Goal: Task Accomplishment & Management: Manage account settings

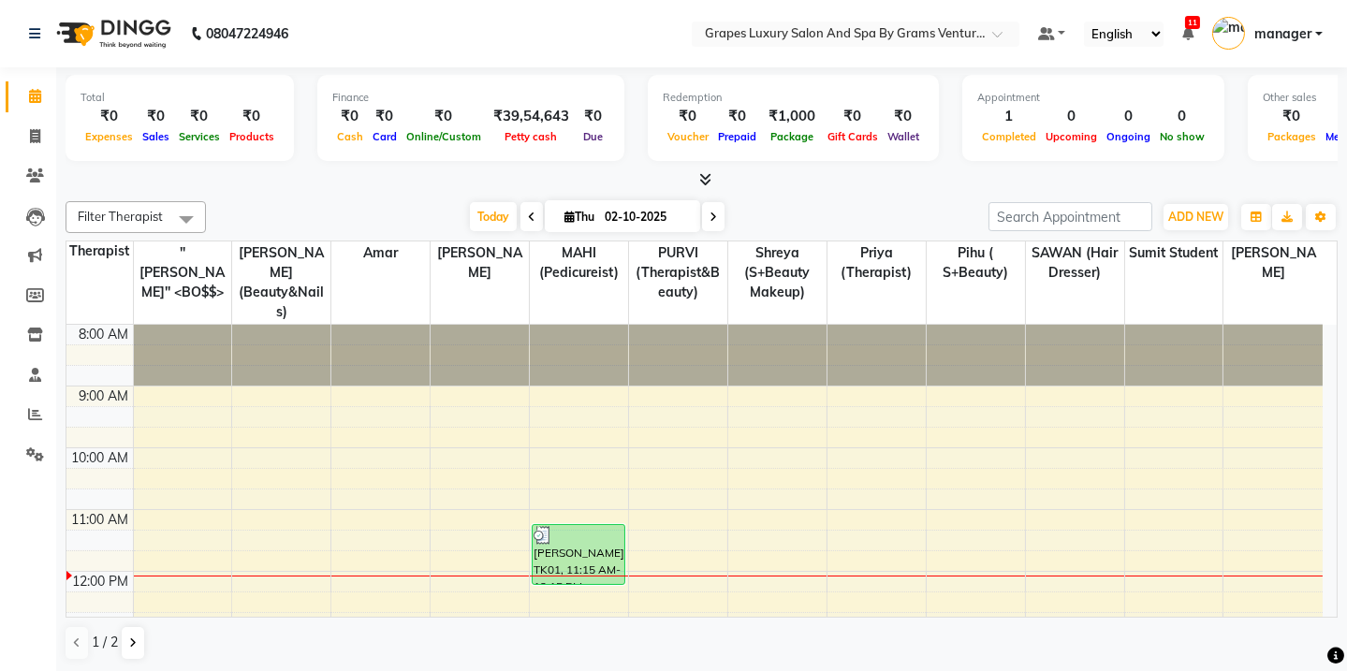
click at [34, 192] on li "Clients" at bounding box center [28, 176] width 56 height 40
click at [50, 178] on span at bounding box center [35, 177] width 33 height 22
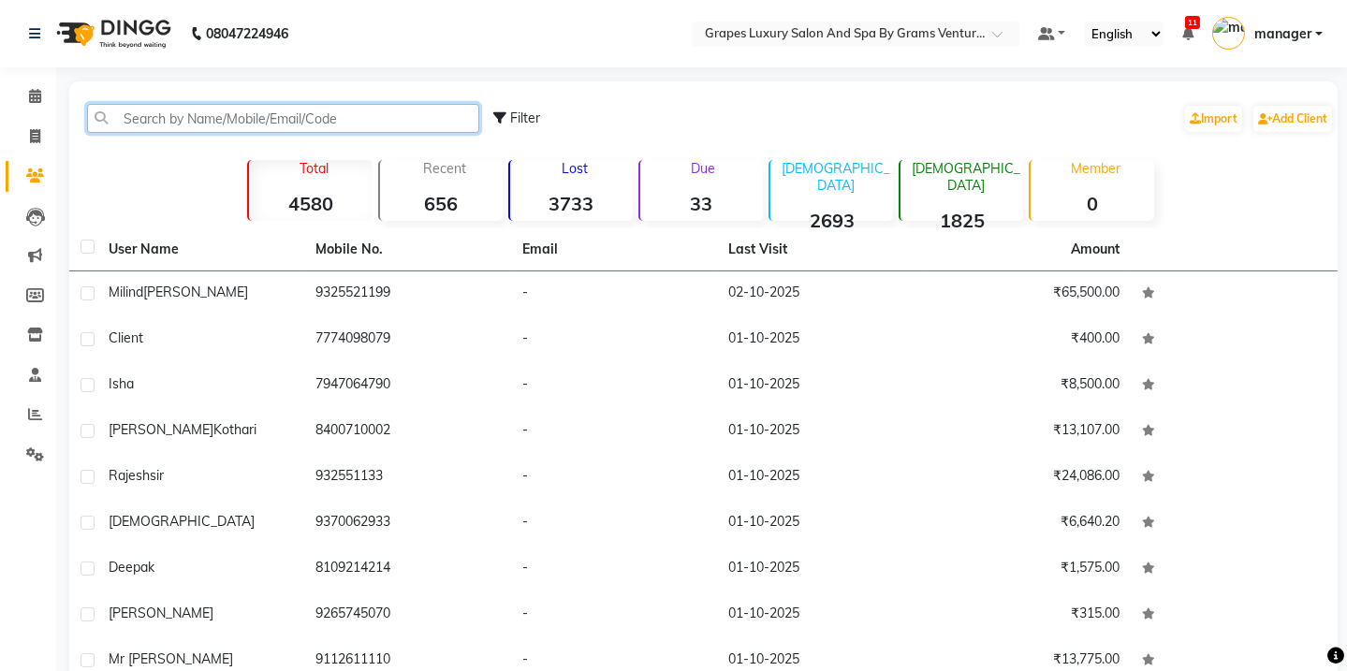
click at [148, 119] on input "text" at bounding box center [283, 118] width 392 height 29
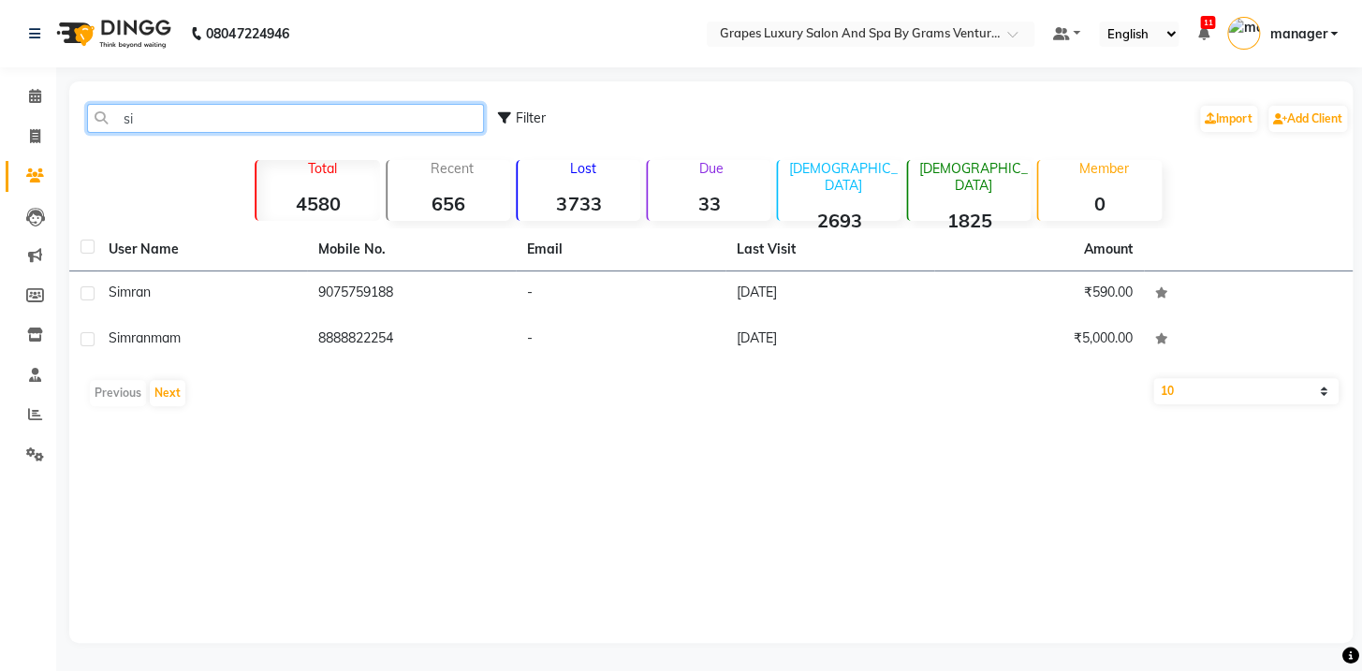
type input "s"
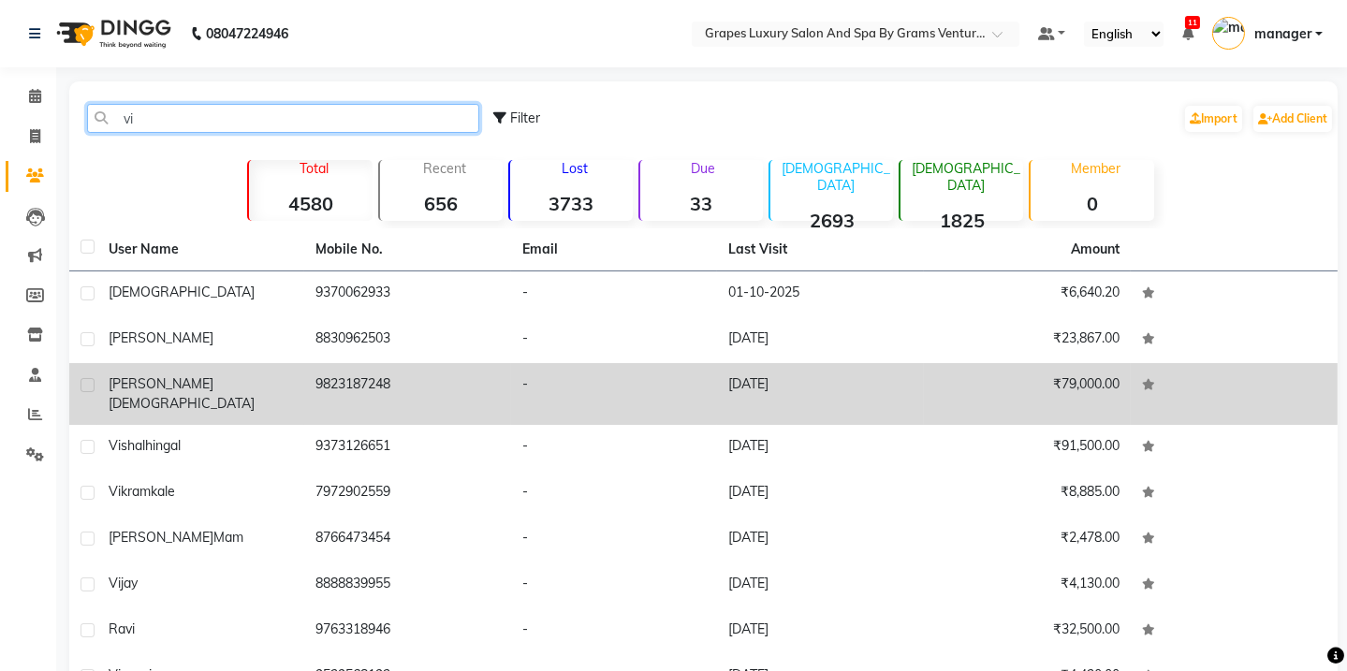
type input "vi"
click at [413, 400] on td "9823187248" at bounding box center [407, 394] width 207 height 62
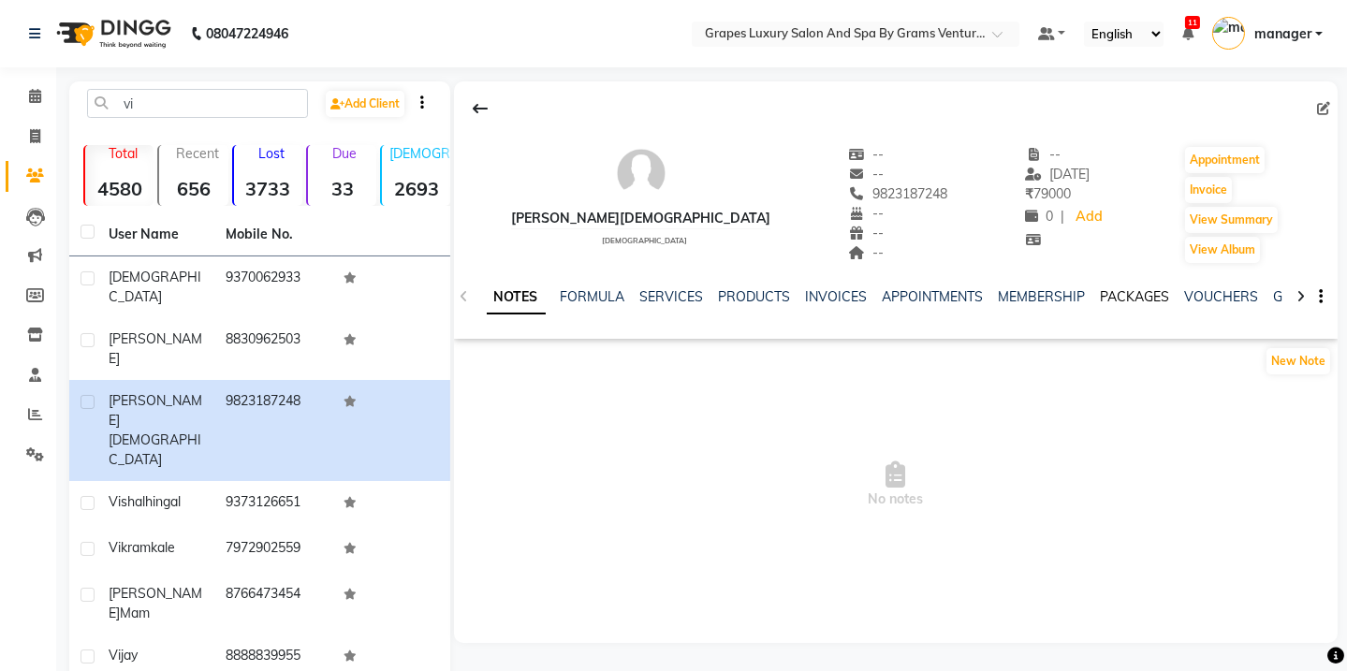
click at [1135, 304] on link "PACKAGES" at bounding box center [1135, 296] width 69 height 17
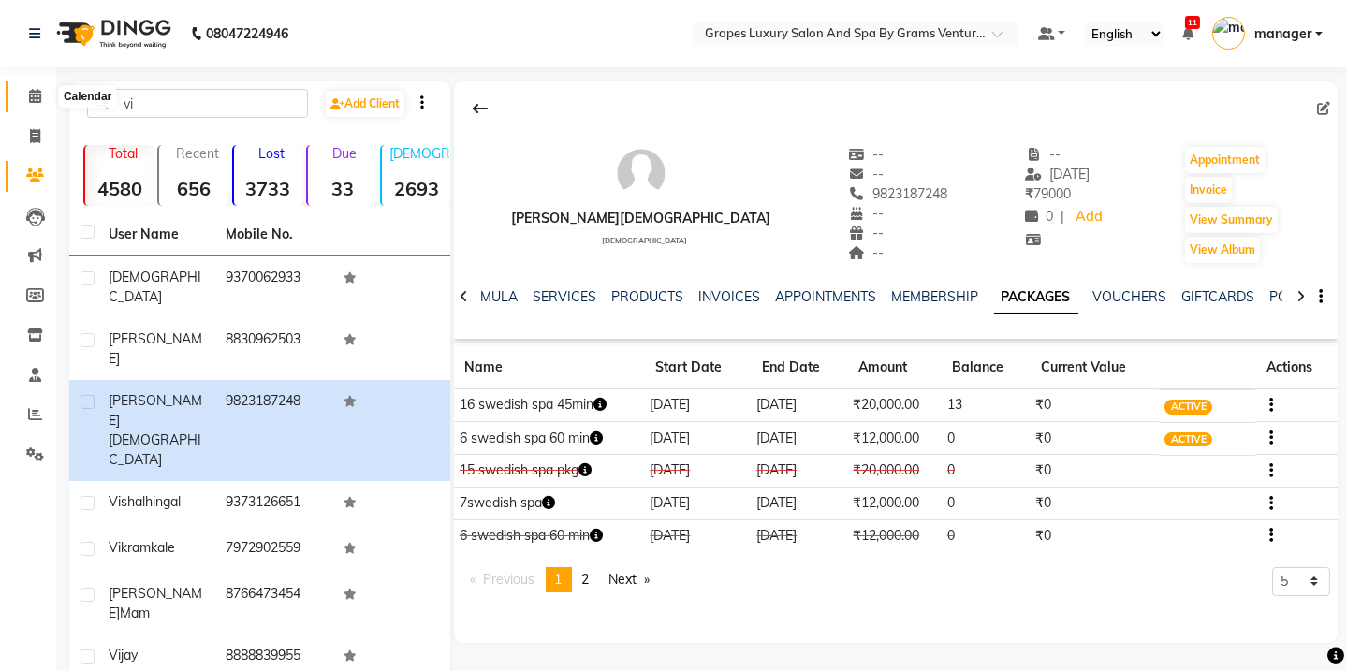
click at [22, 102] on span at bounding box center [35, 97] width 33 height 22
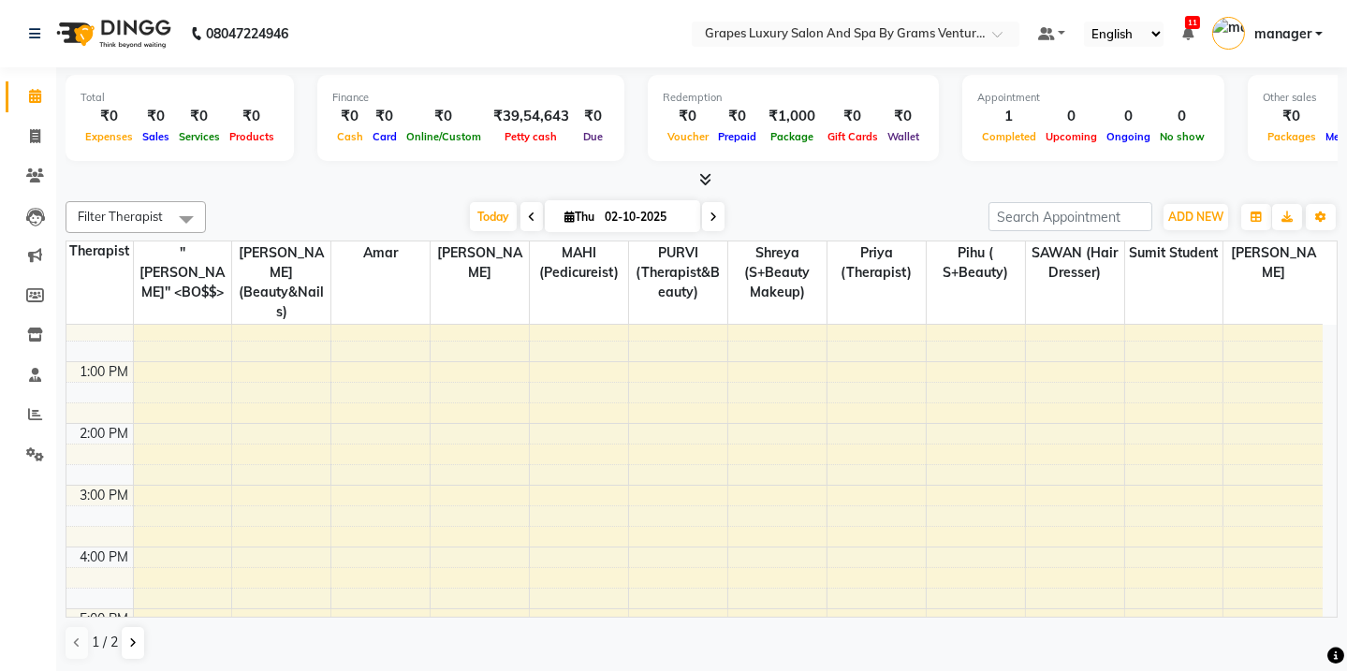
scroll to position [487, 0]
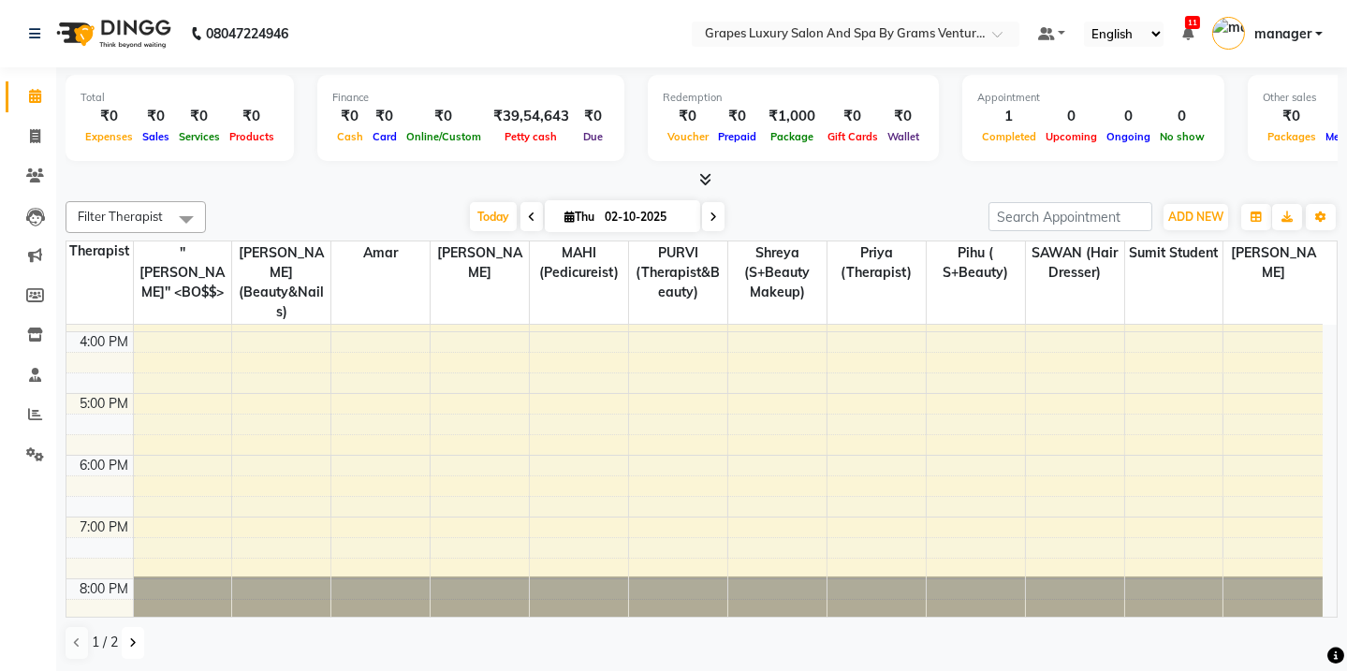
click at [132, 640] on icon at bounding box center [132, 642] width 7 height 11
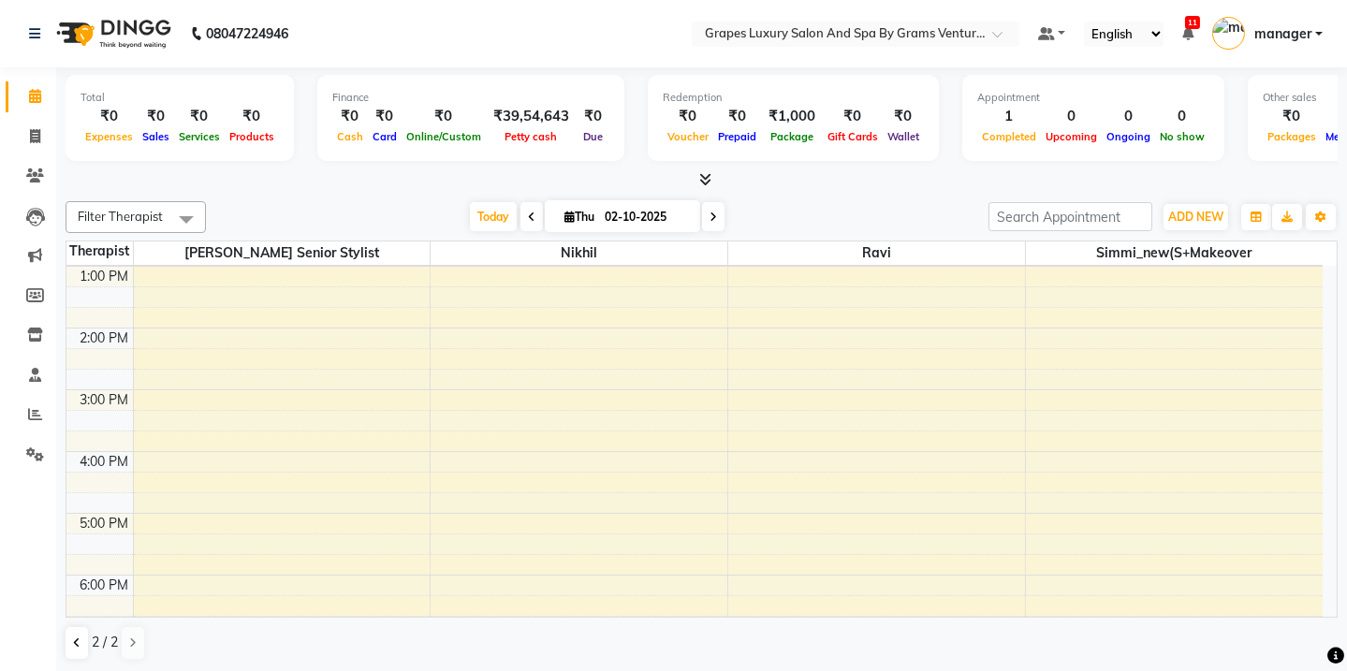
scroll to position [0, 0]
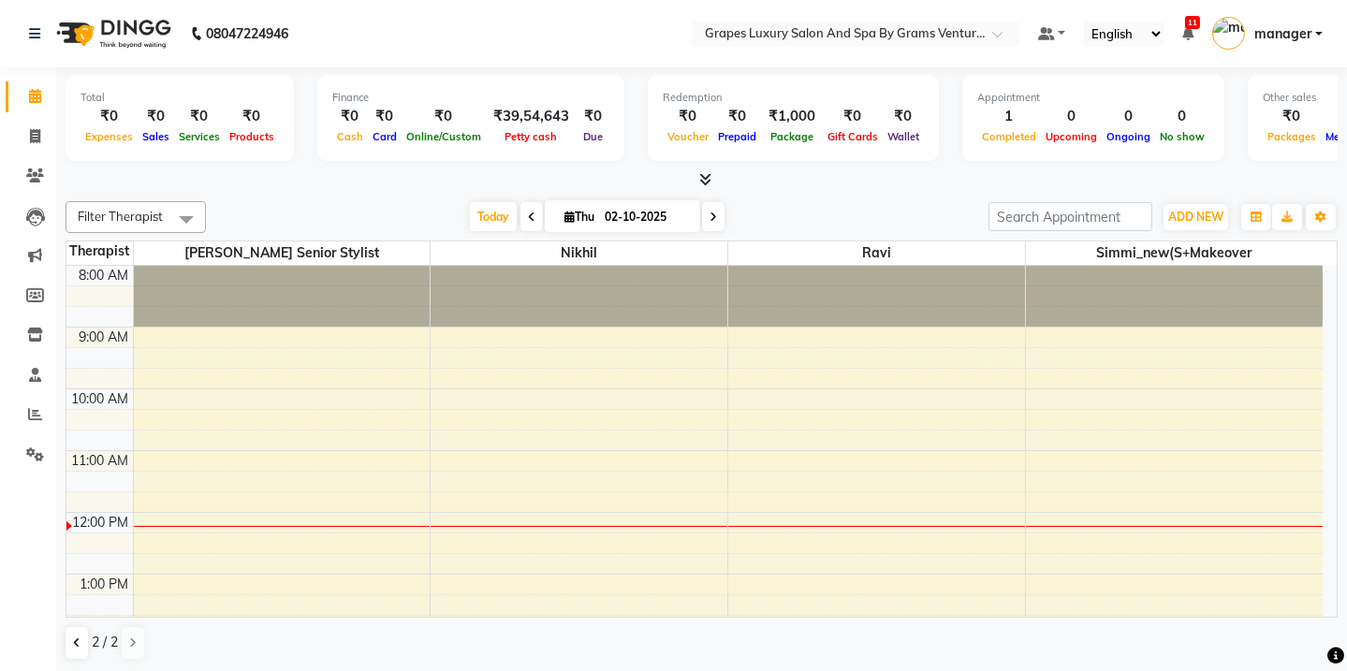
click at [710, 220] on icon at bounding box center [713, 217] width 7 height 11
type input "03-10-2025"
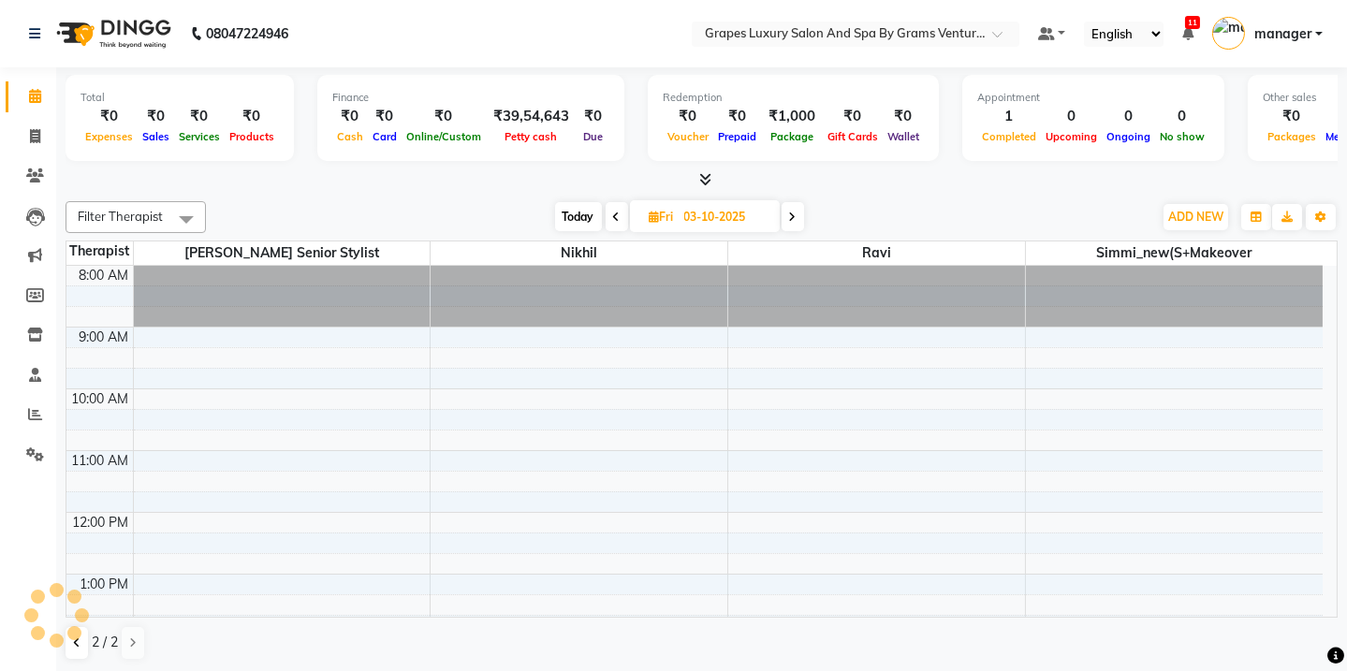
scroll to position [246, 0]
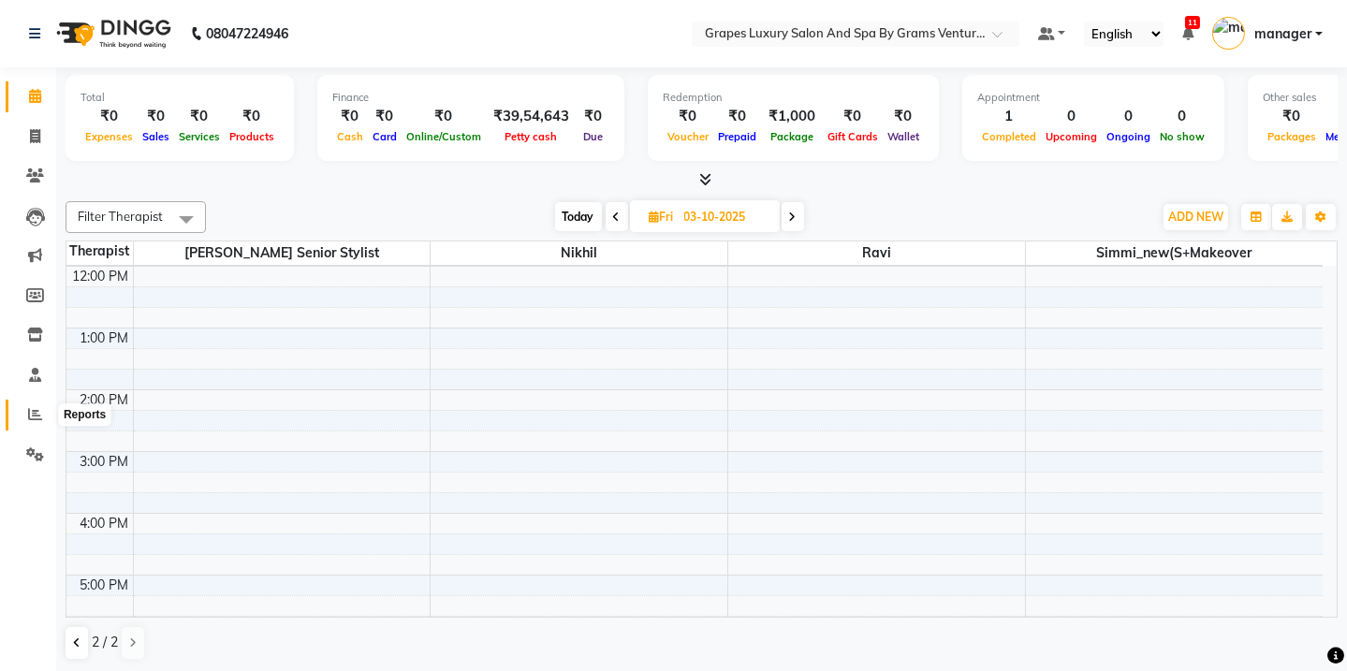
click at [28, 416] on icon at bounding box center [35, 414] width 14 height 14
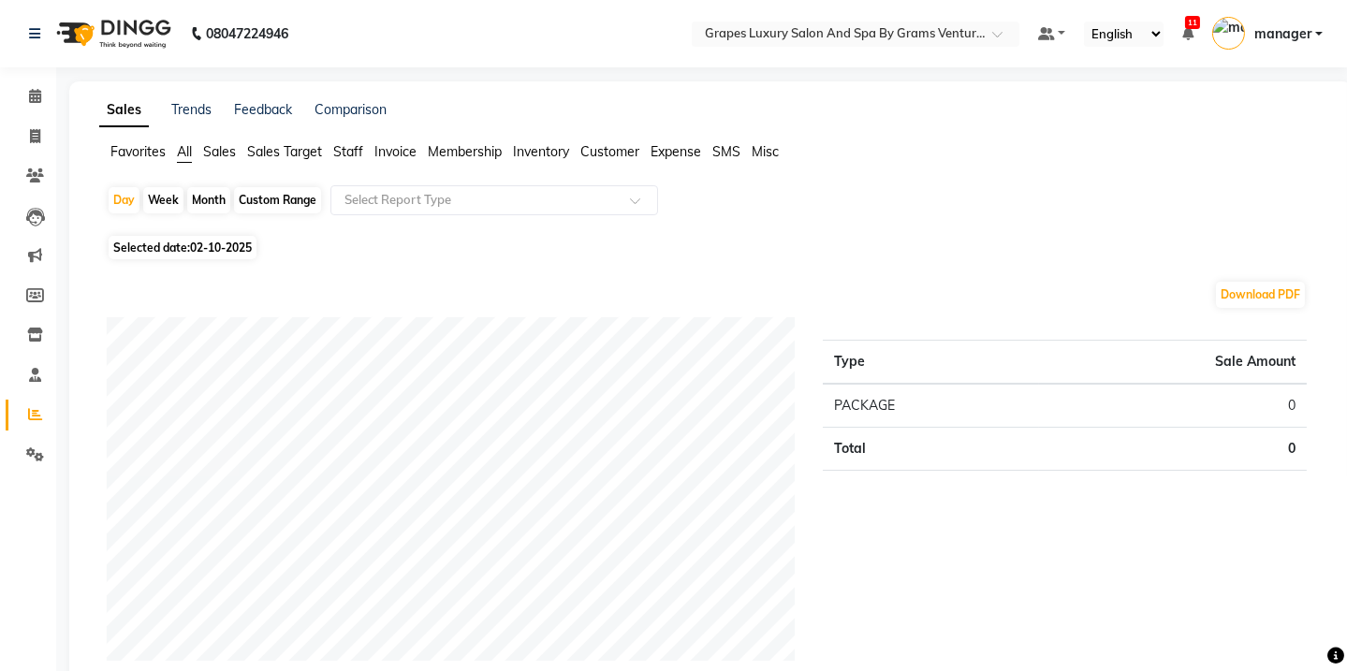
click at [207, 197] on div "Month" at bounding box center [208, 200] width 43 height 26
select select "10"
select select "2025"
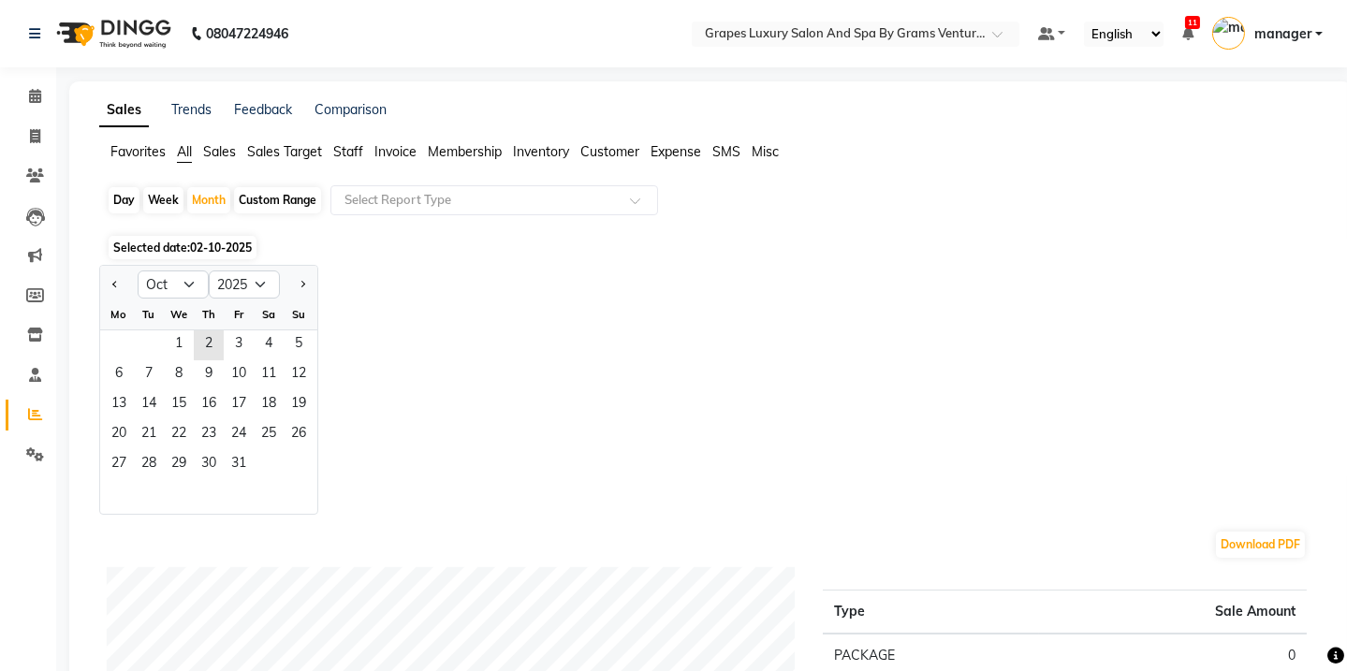
click at [116, 202] on div "Day" at bounding box center [124, 200] width 31 height 26
select select "10"
select select "2025"
click at [179, 339] on span "1" at bounding box center [179, 345] width 30 height 30
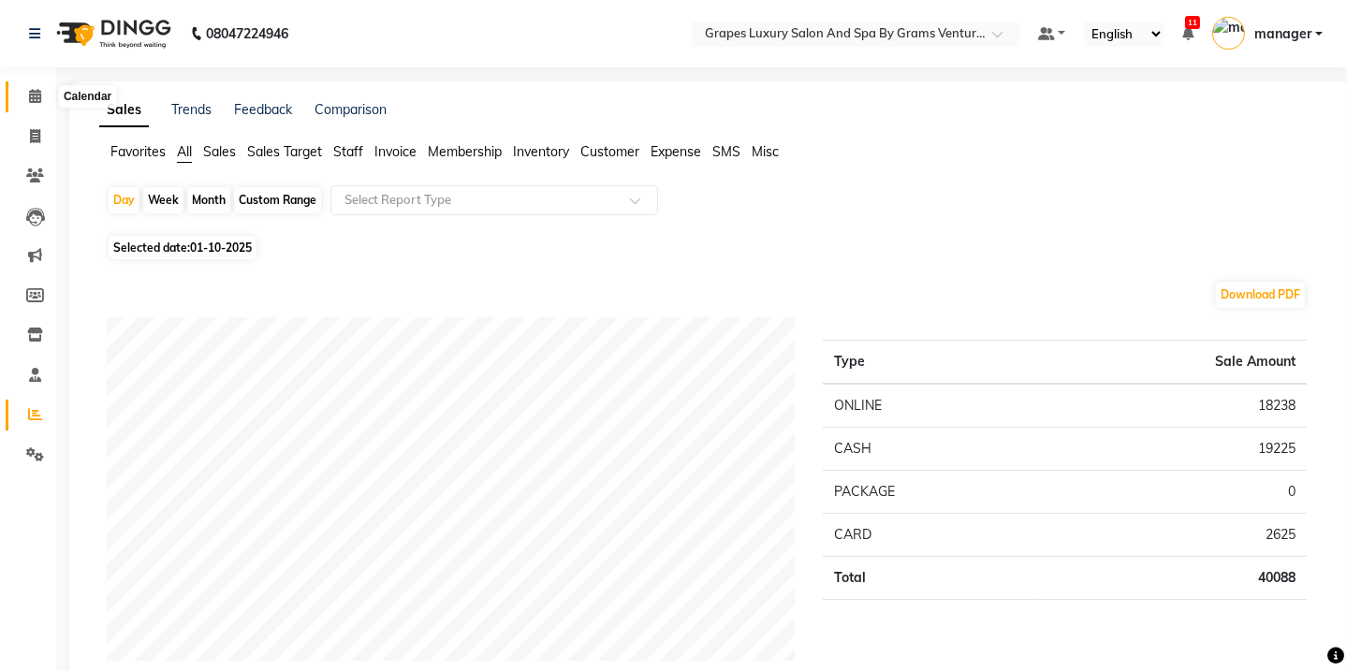
click at [35, 92] on icon at bounding box center [35, 96] width 12 height 14
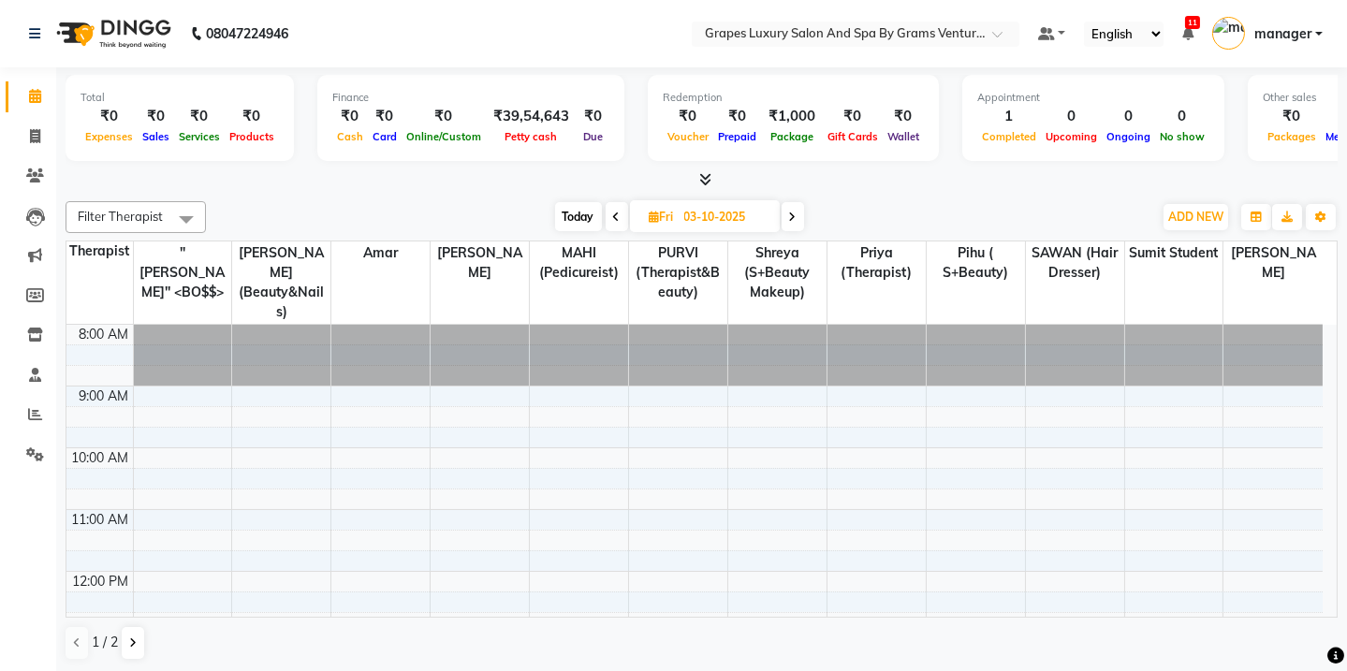
click at [607, 214] on span at bounding box center [617, 216] width 22 height 29
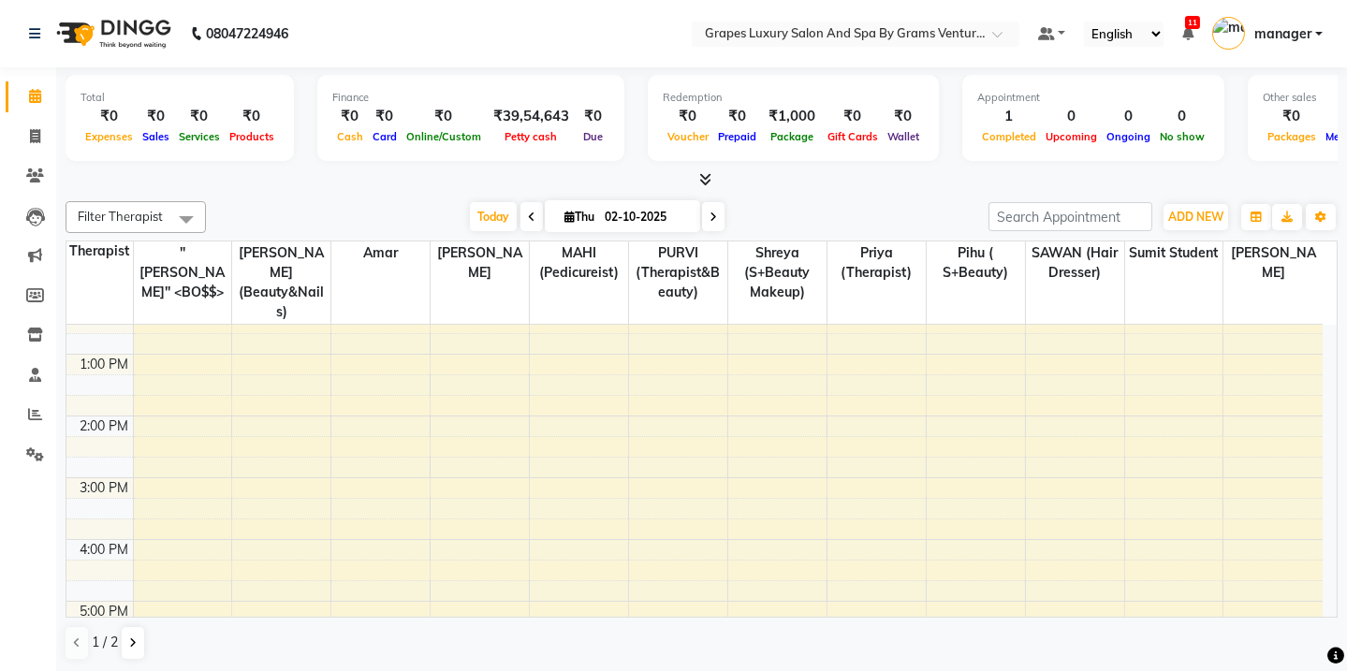
scroll to position [285, 0]
click at [473, 221] on span "Today" at bounding box center [493, 216] width 47 height 29
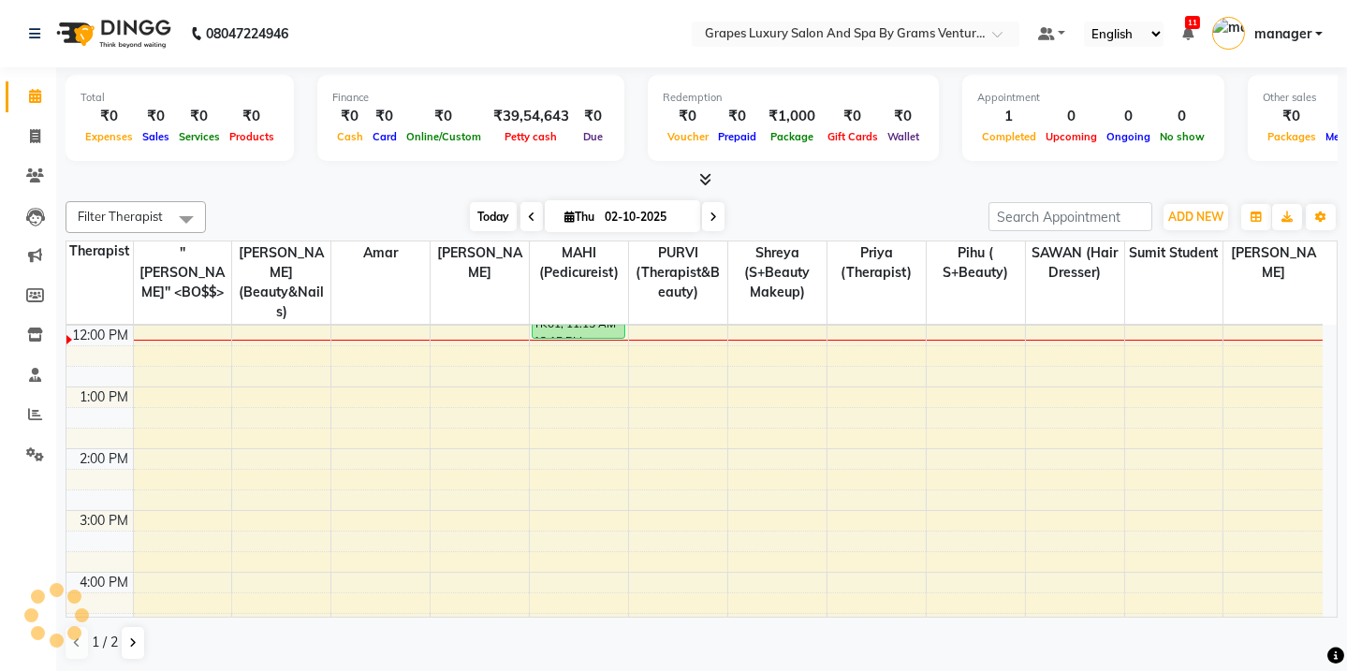
scroll to position [246, 0]
click at [520, 216] on span at bounding box center [531, 216] width 22 height 29
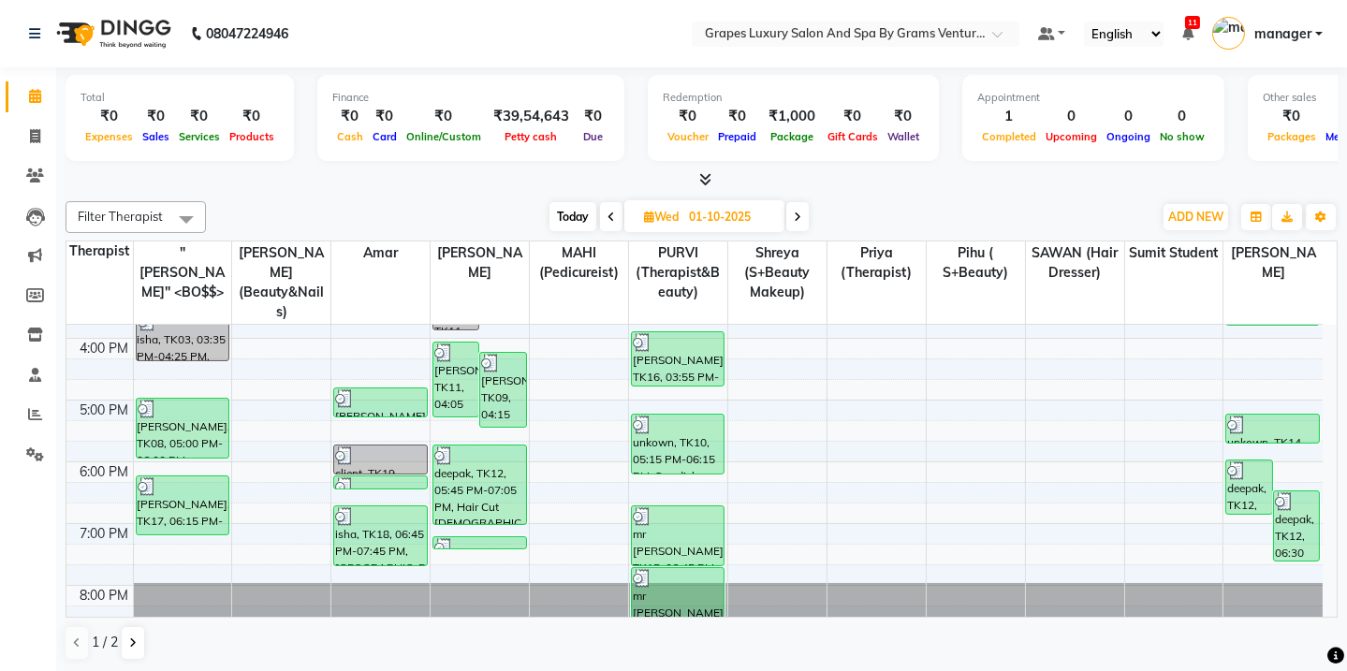
scroll to position [487, 0]
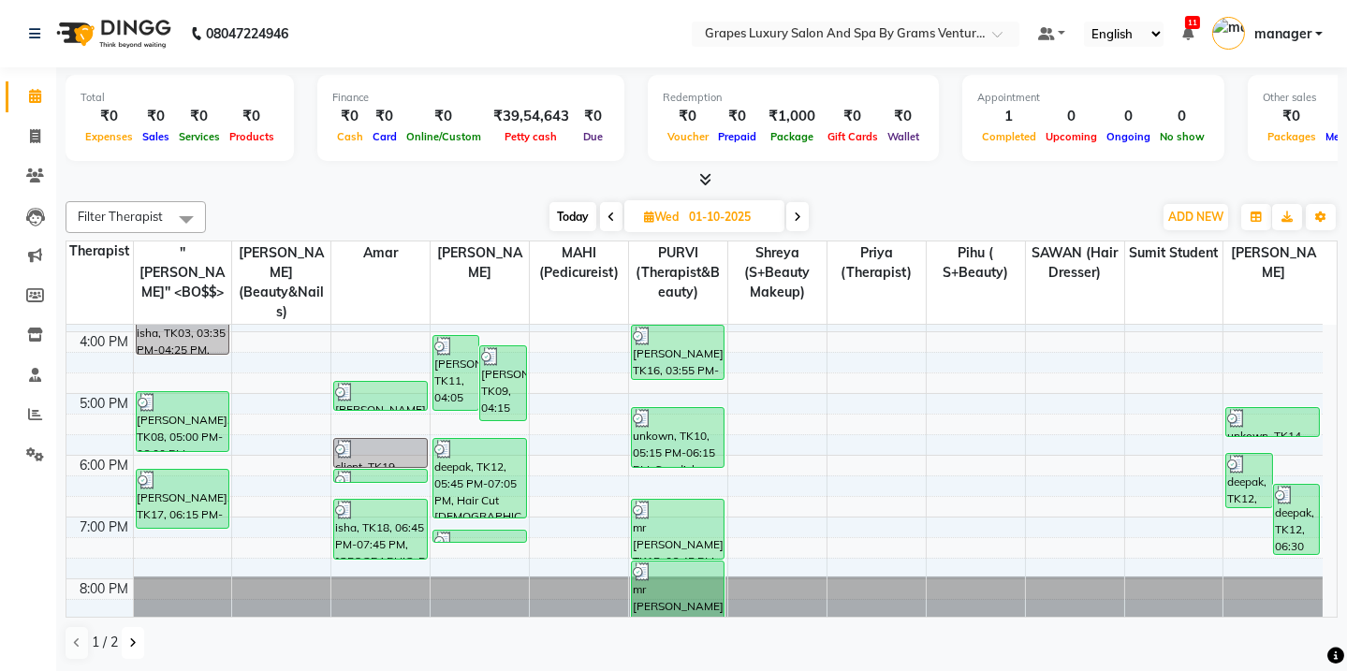
click at [129, 640] on icon at bounding box center [132, 642] width 7 height 11
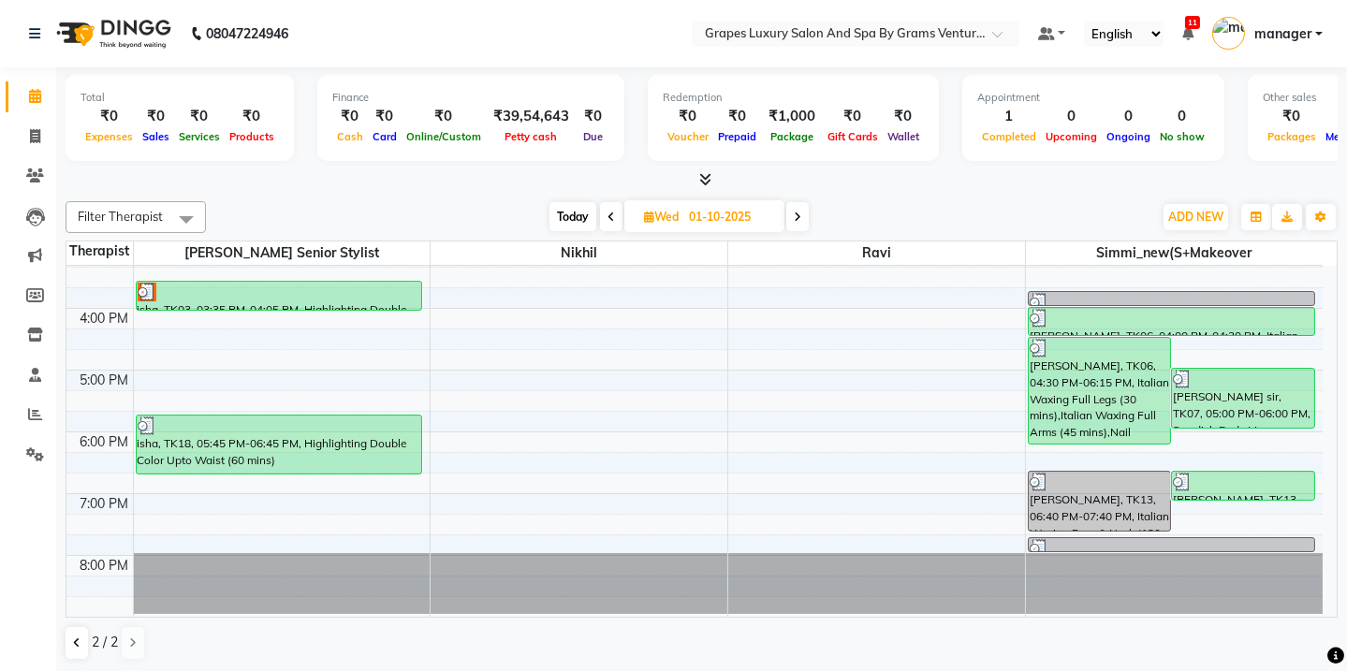
scroll to position [447, 0]
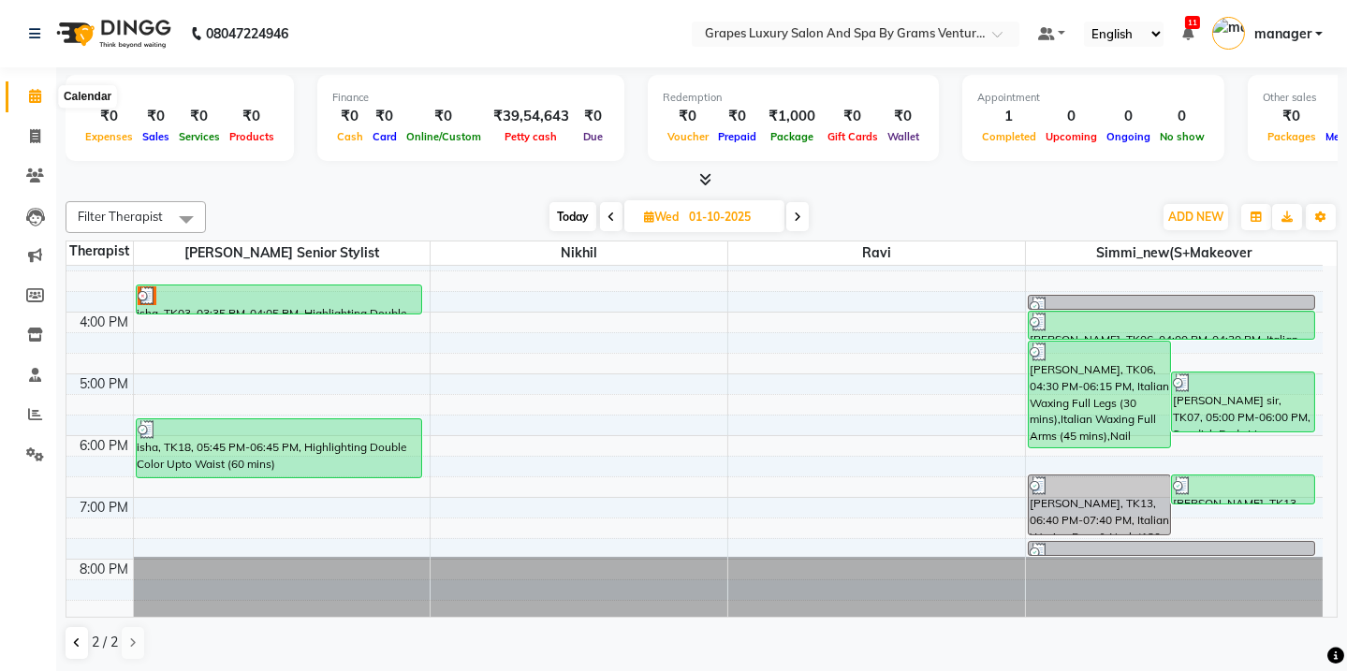
click at [34, 98] on icon at bounding box center [35, 96] width 12 height 14
drag, startPoint x: 34, startPoint y: 90, endPoint x: 682, endPoint y: 64, distance: 649.2
click at [34, 89] on icon at bounding box center [35, 96] width 12 height 14
click at [575, 214] on span "Today" at bounding box center [572, 216] width 47 height 29
type input "02-10-2025"
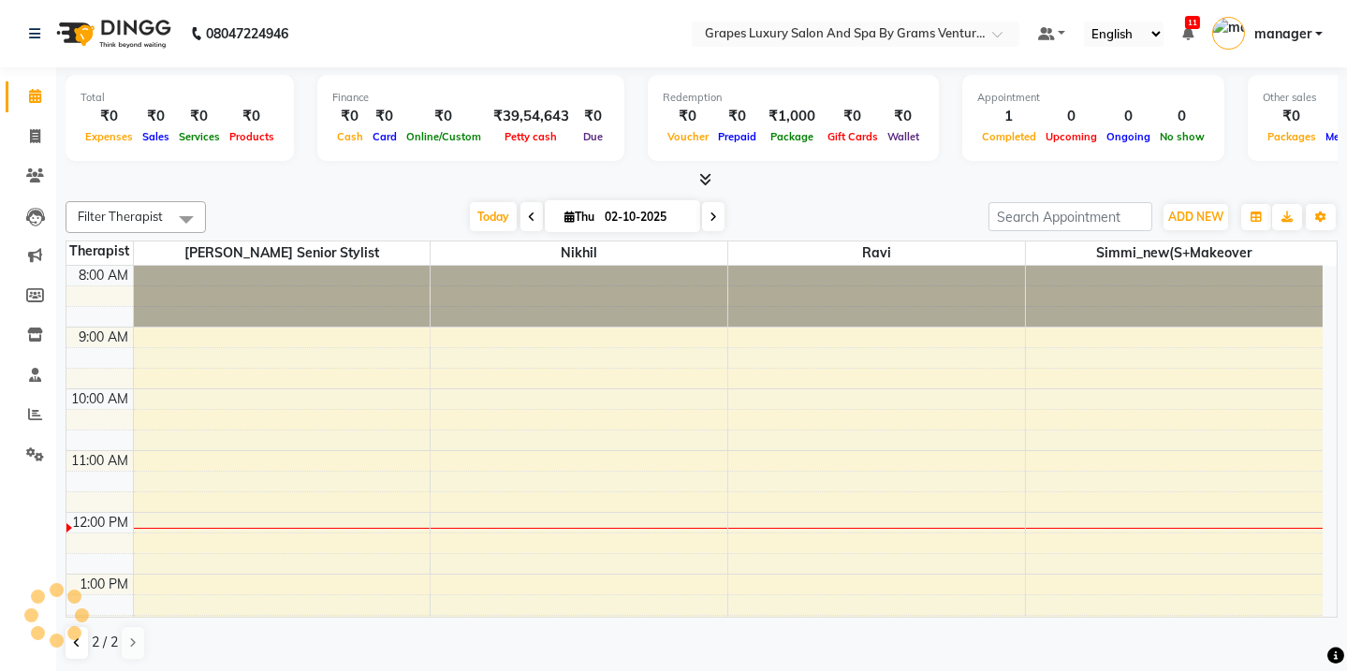
scroll to position [246, 0]
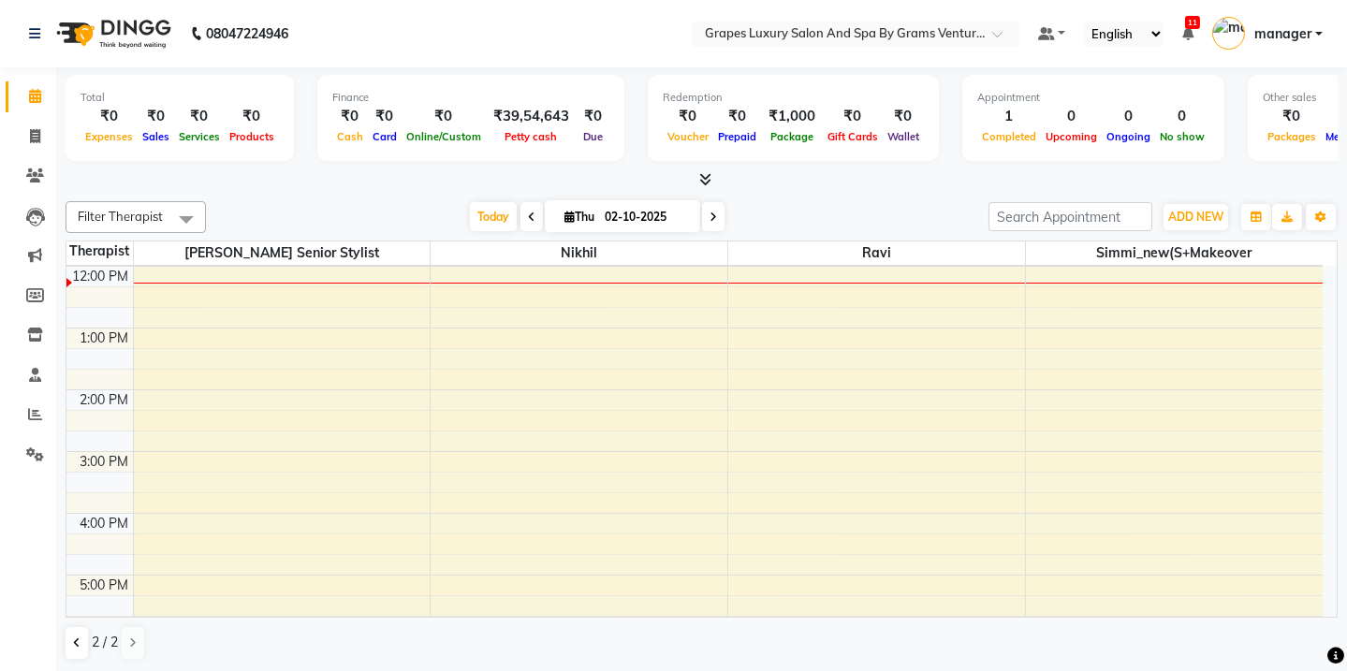
click at [75, 638] on div at bounding box center [56, 615] width 56 height 56
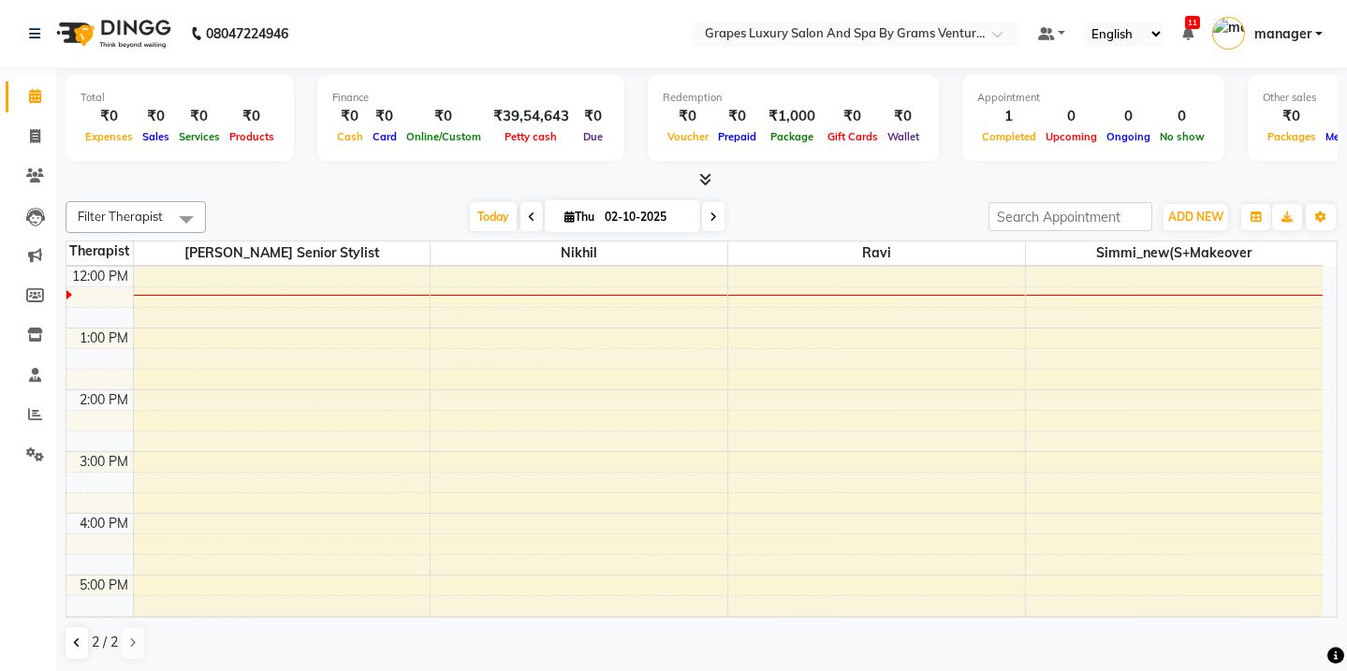
click at [76, 641] on div at bounding box center [56, 615] width 56 height 56
drag, startPoint x: 70, startPoint y: 639, endPoint x: 91, endPoint y: 620, distance: 28.5
click at [69, 639] on button at bounding box center [77, 643] width 22 height 32
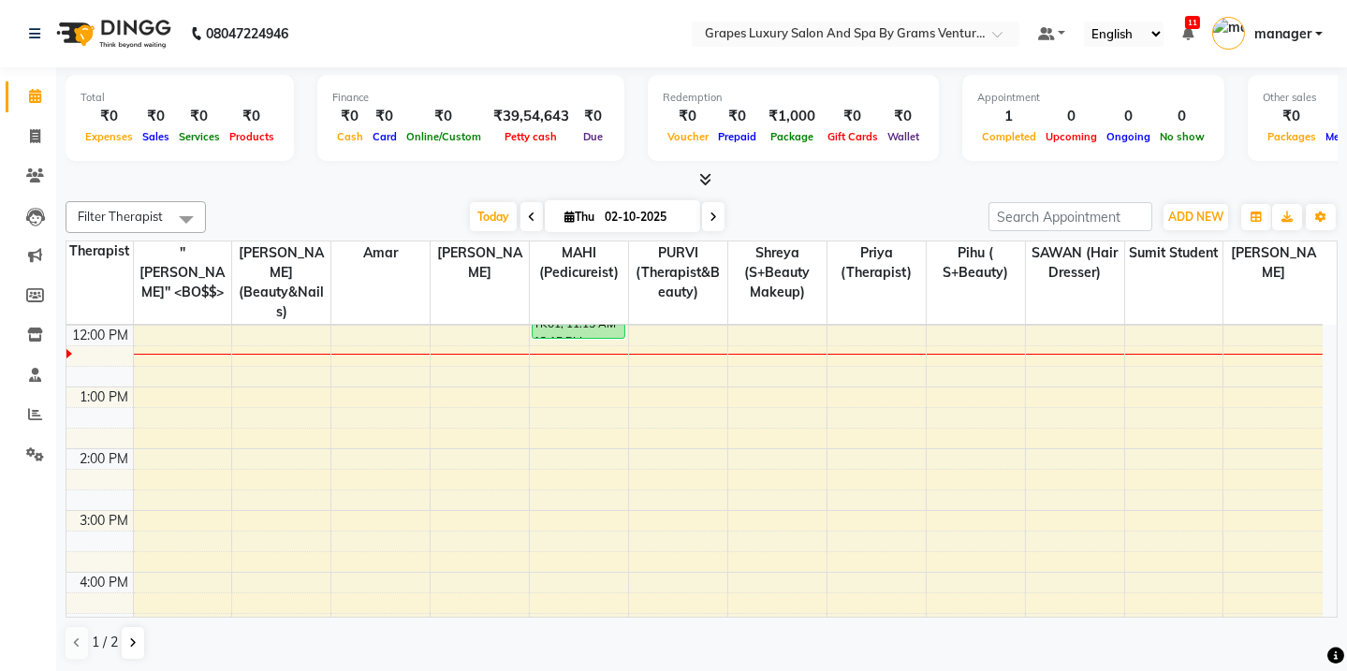
click at [445, 340] on div "8:00 AM 9:00 AM 10:00 AM 11:00 AM 12:00 PM 1:00 PM 2:00 PM 3:00 PM 4:00 PM 5:00…" at bounding box center [694, 480] width 1256 height 802
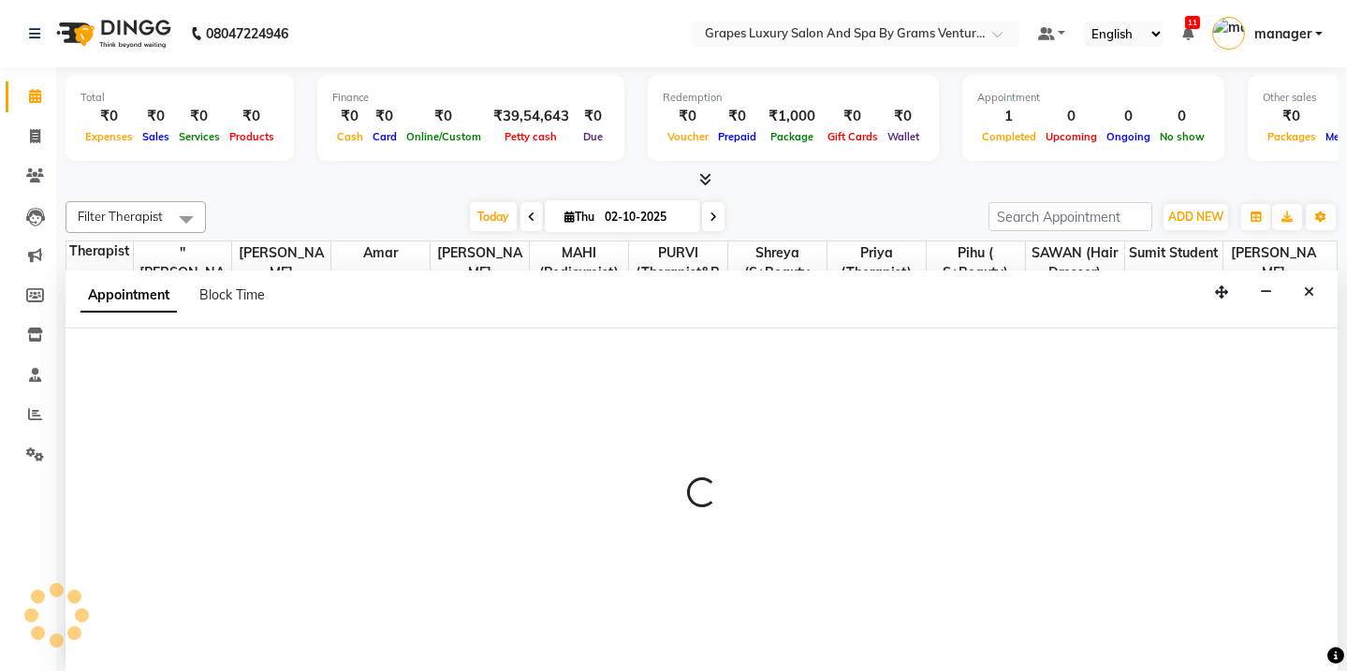
scroll to position [0, 0]
select select "78335"
select select "735"
select select "tentative"
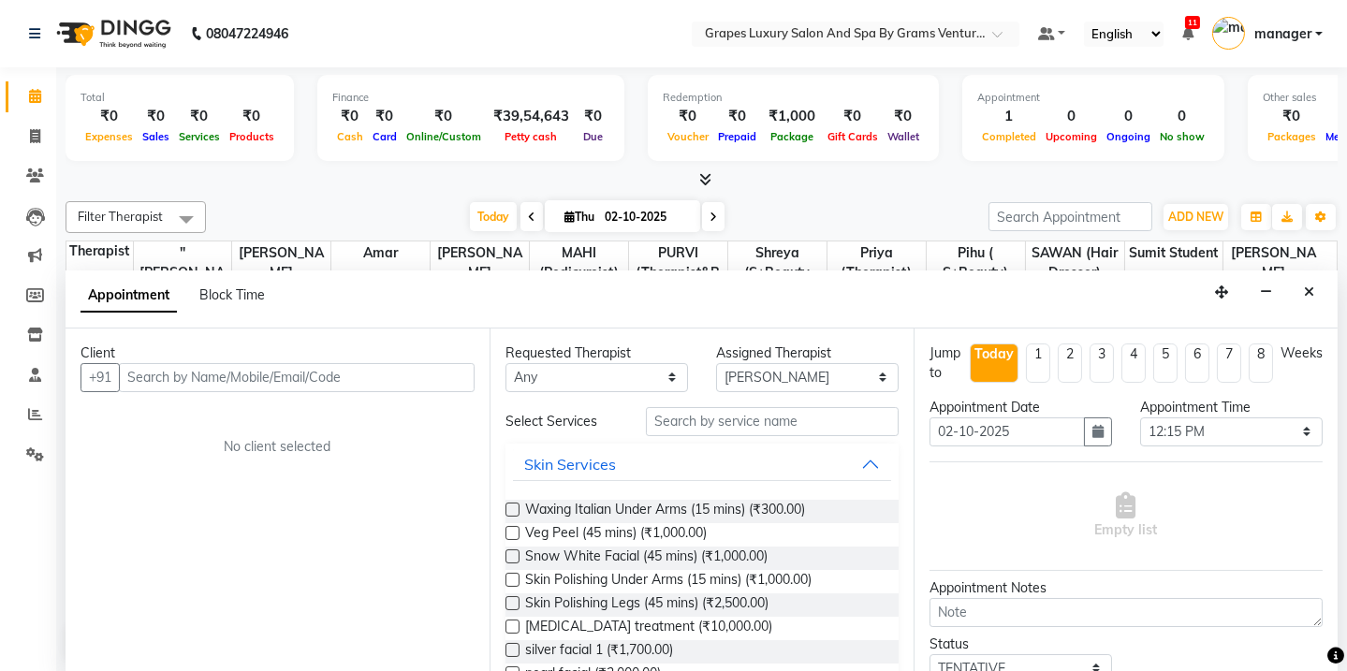
click at [157, 381] on input "text" at bounding box center [297, 377] width 356 height 29
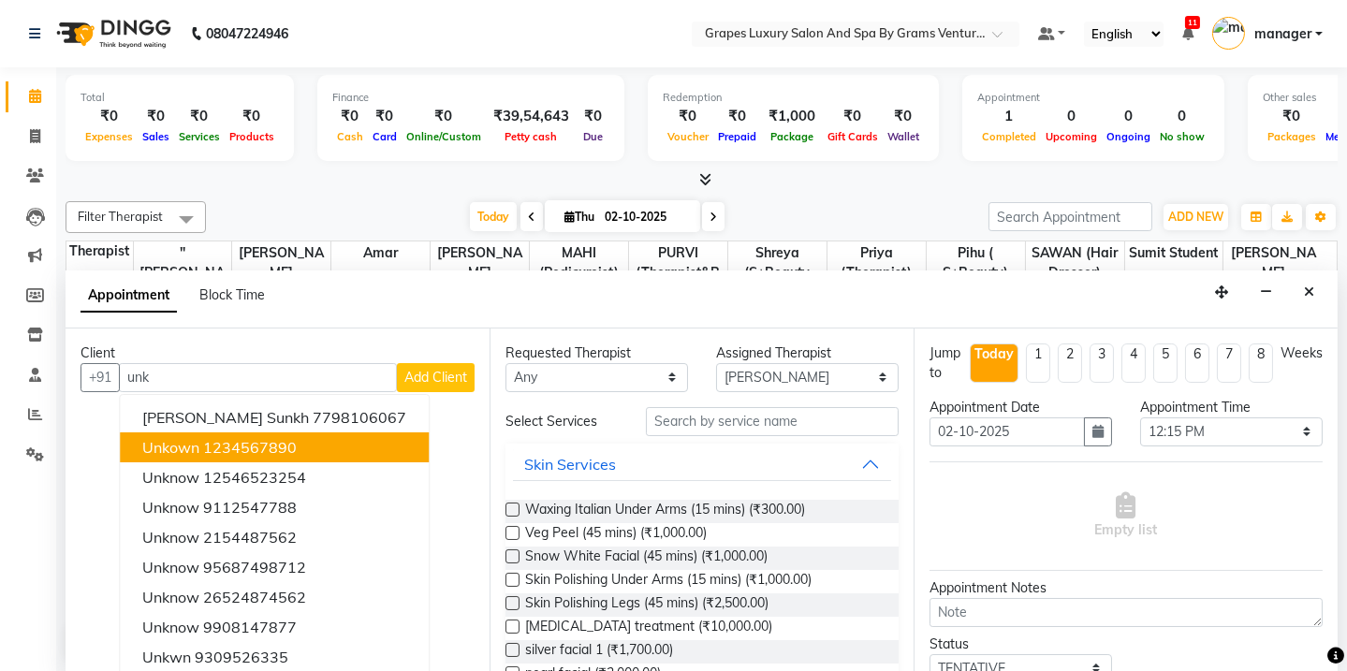
drag, startPoint x: 229, startPoint y: 452, endPoint x: 373, endPoint y: 414, distance: 149.2
click at [232, 452] on ngb-highlight "1234567890" at bounding box center [250, 447] width 94 height 19
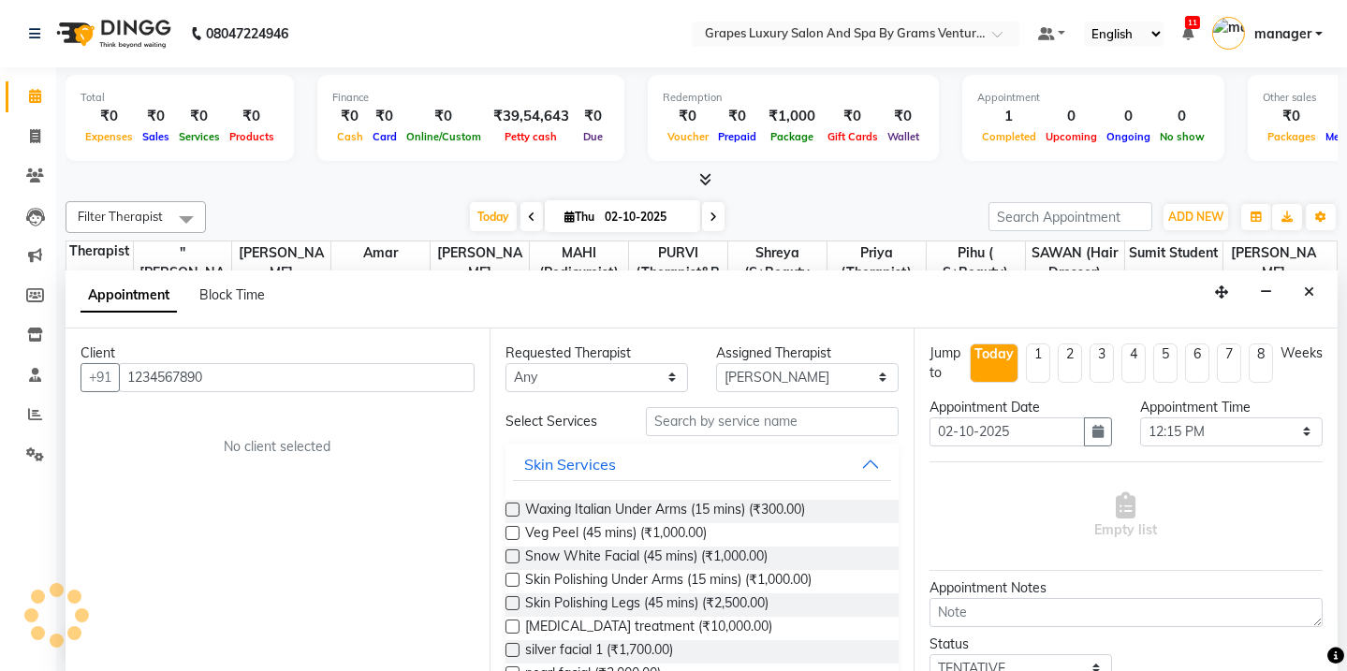
type input "1234567890"
click at [732, 432] on input "text" at bounding box center [772, 421] width 253 height 29
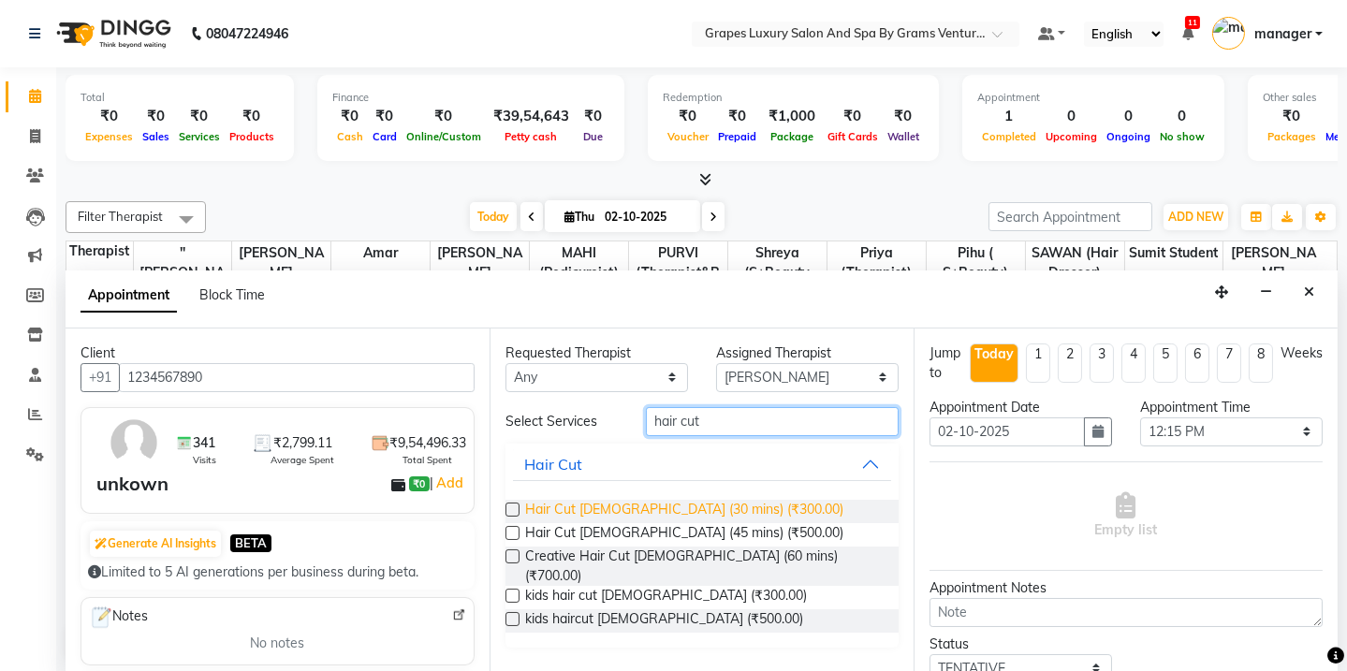
type input "hair cut"
click at [674, 504] on span "Hair Cut [DEMOGRAPHIC_DATA] (30 mins) (₹300.00)" at bounding box center [684, 511] width 318 height 23
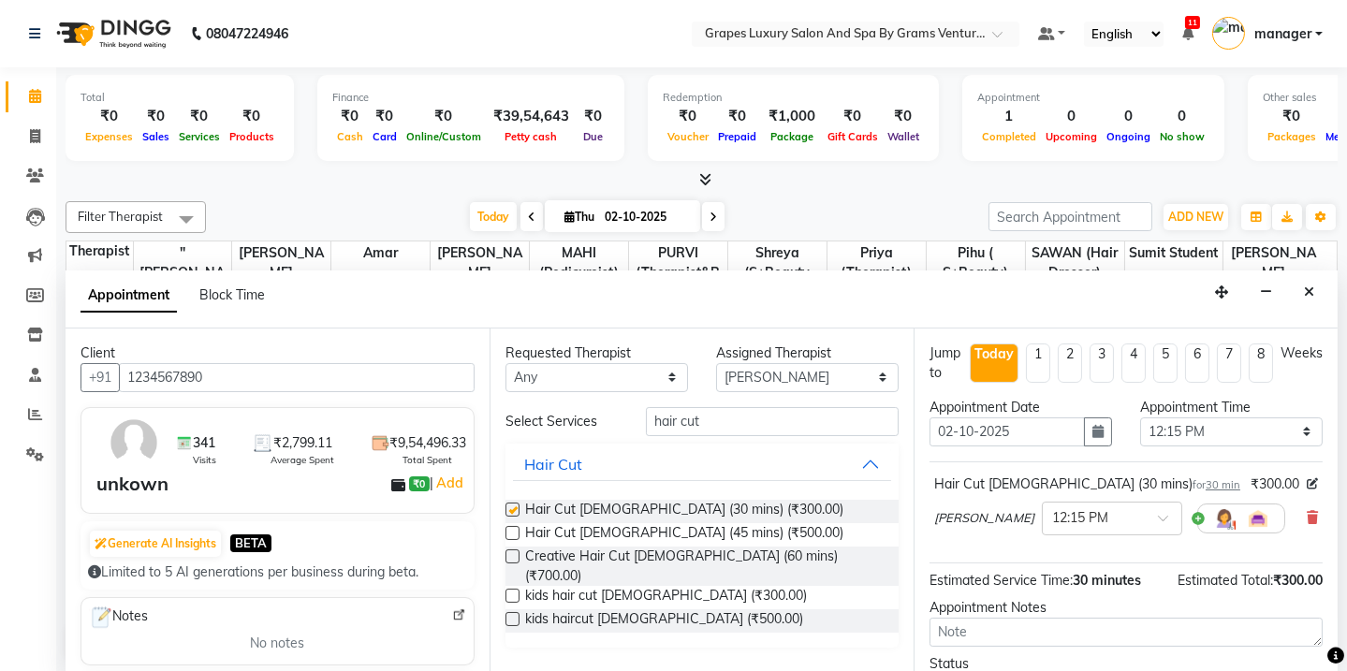
checkbox input "false"
click at [719, 428] on input "hair cut" at bounding box center [772, 421] width 253 height 29
type input "h"
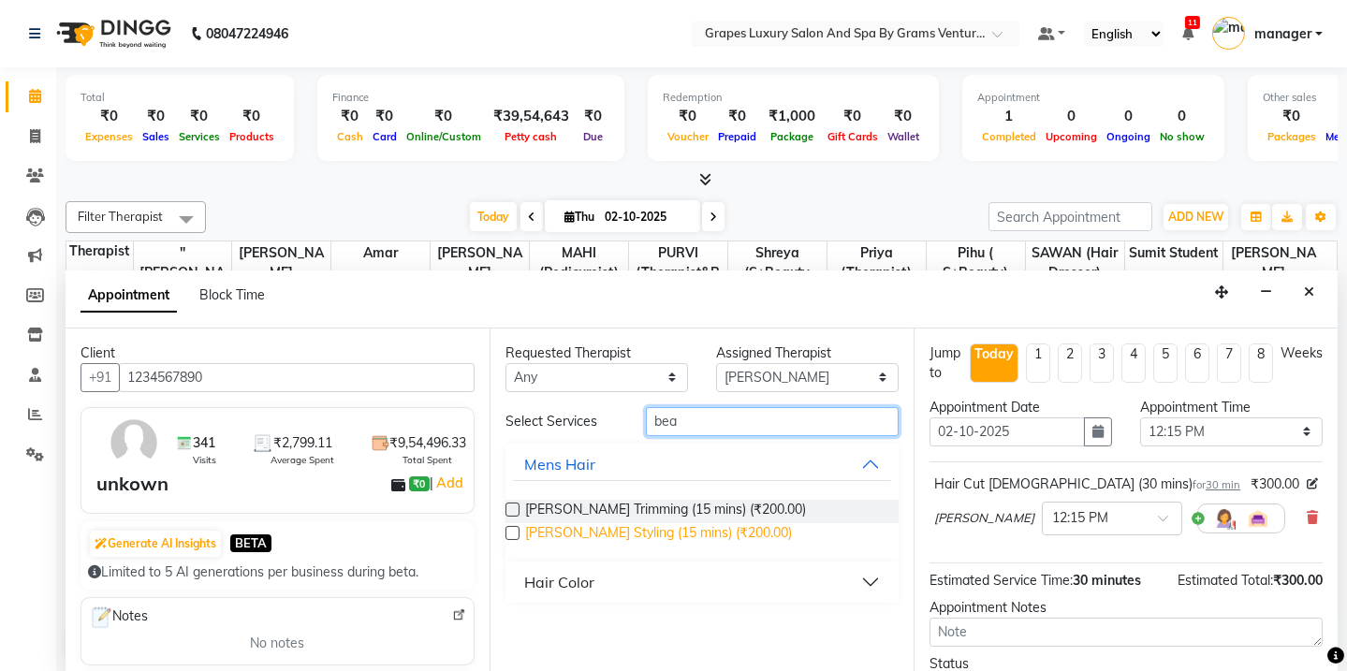
type input "bea"
click at [654, 526] on span "[PERSON_NAME] Styling (15 mins) (₹200.00)" at bounding box center [658, 534] width 267 height 23
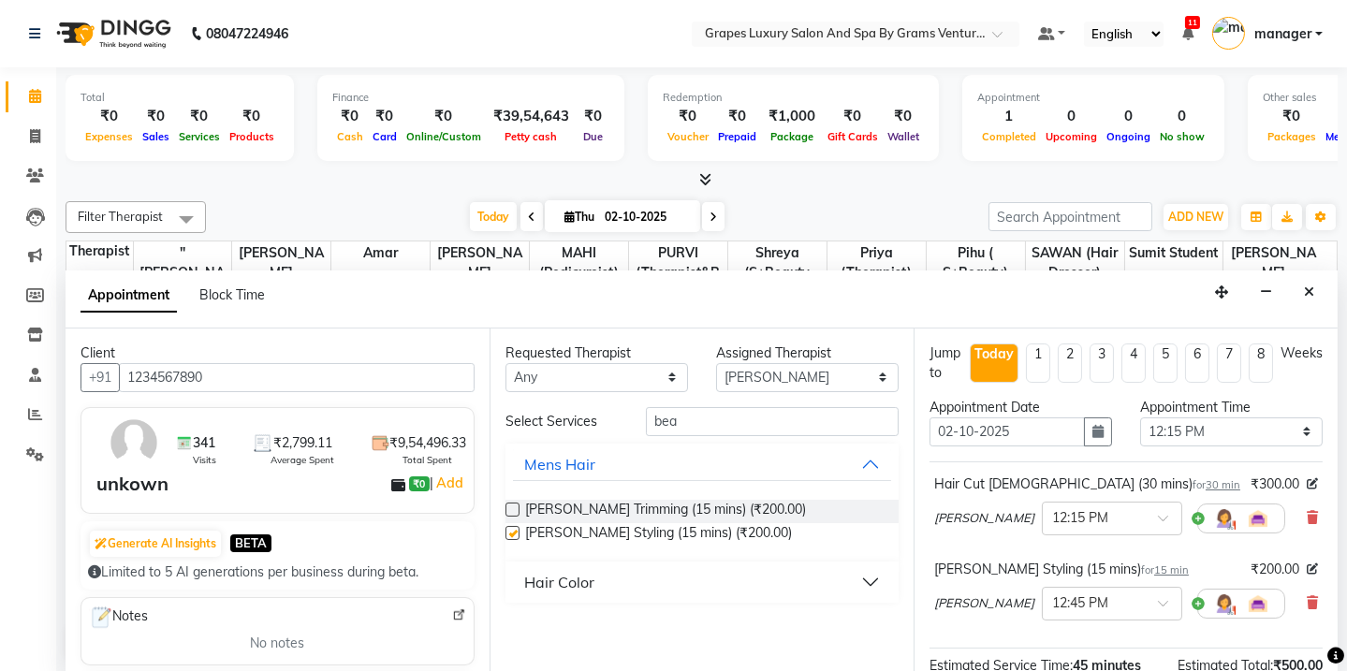
checkbox input "false"
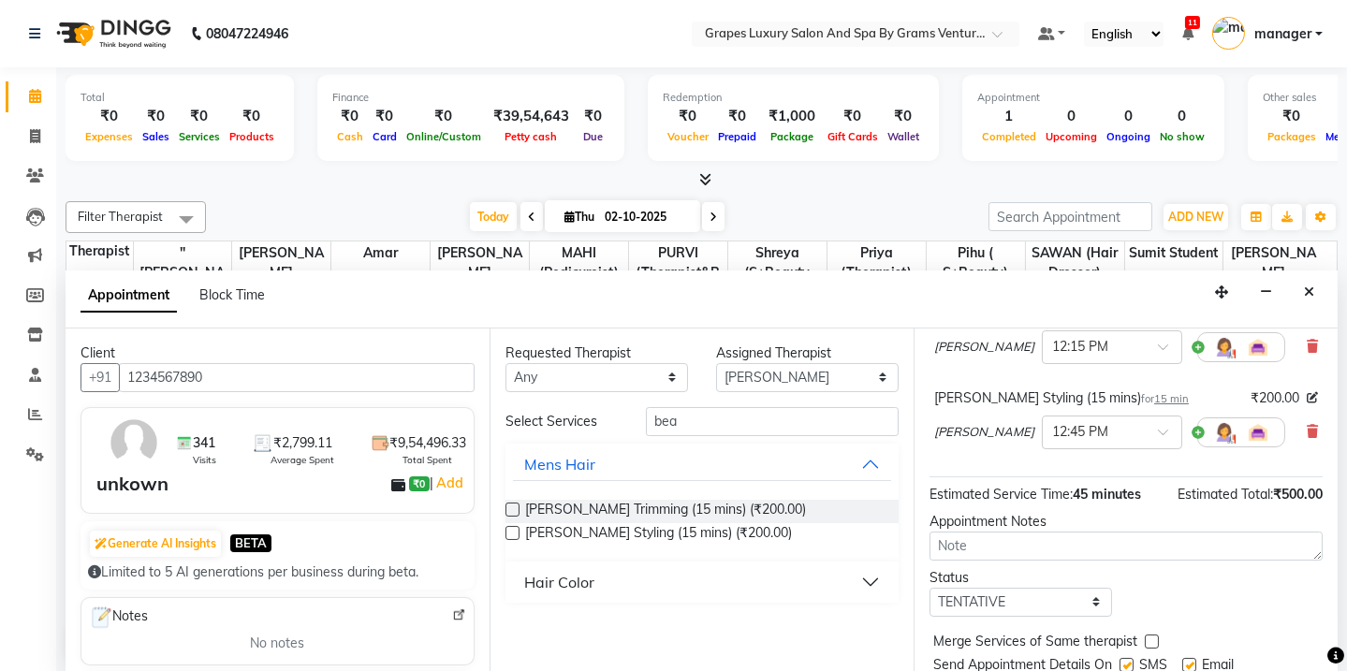
scroll to position [232, 0]
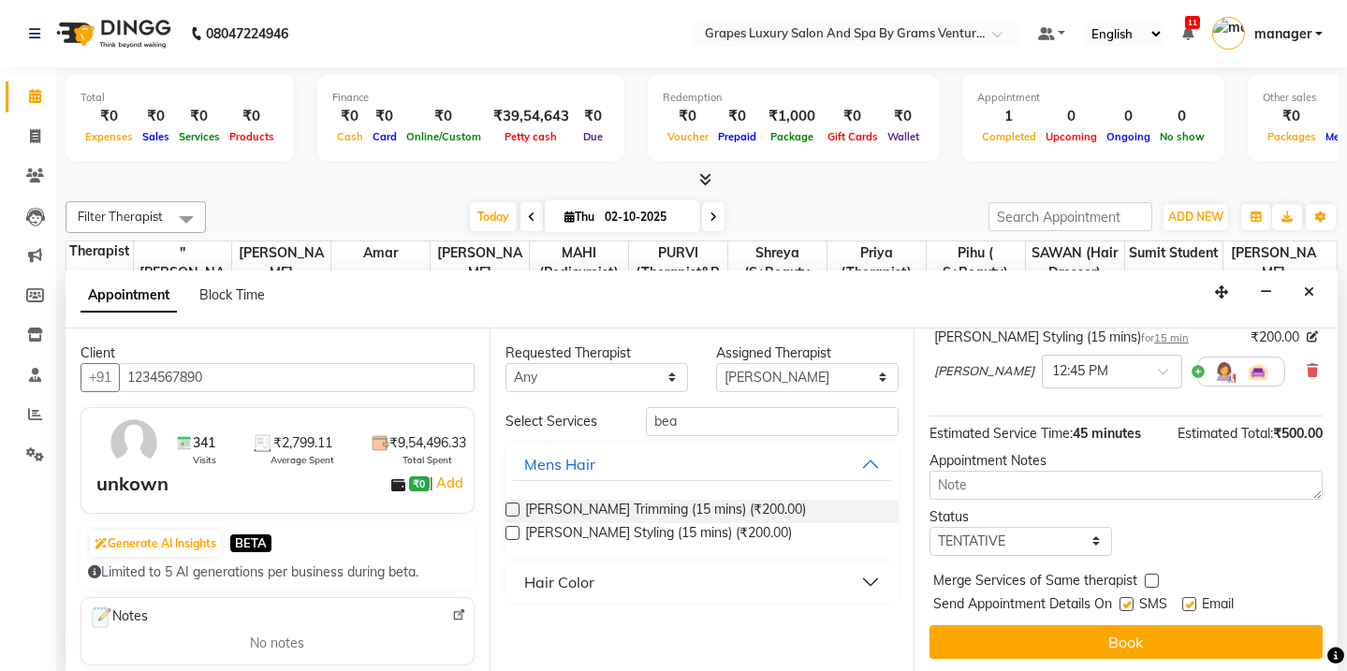
click at [1130, 607] on label at bounding box center [1127, 604] width 14 height 14
click at [1130, 607] on input "checkbox" at bounding box center [1126, 606] width 12 height 12
checkbox input "false"
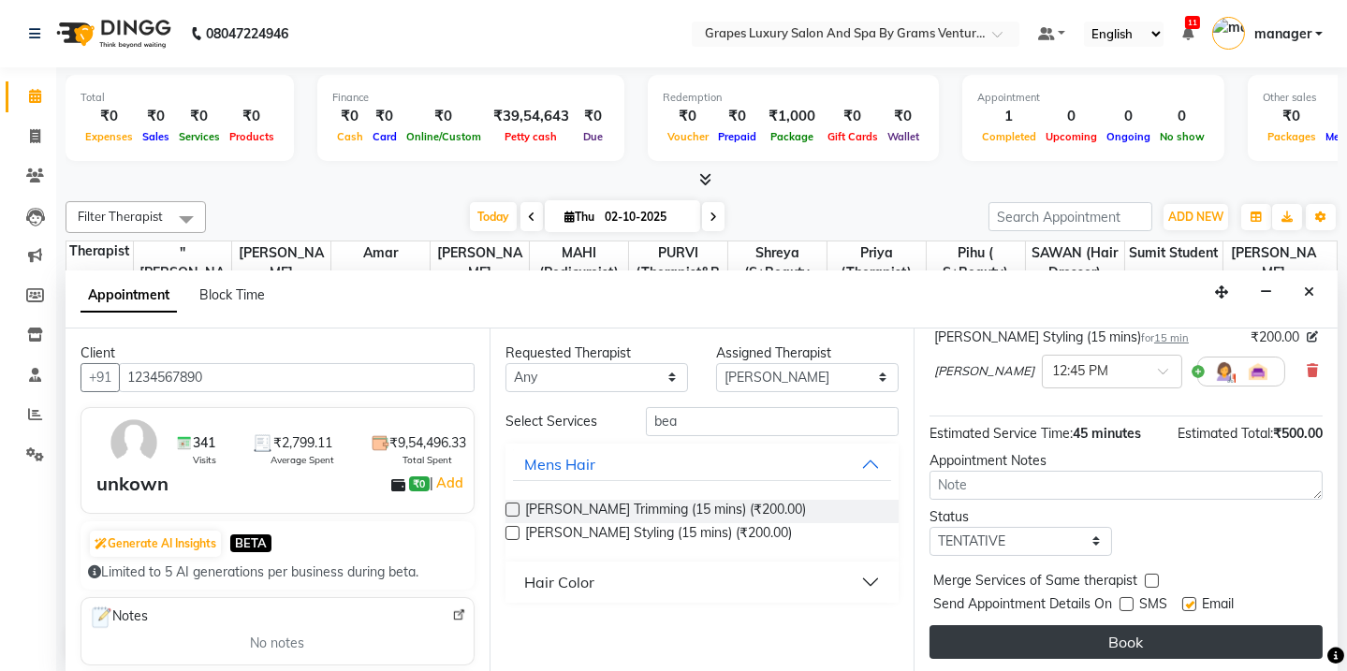
drag, startPoint x: 1132, startPoint y: 620, endPoint x: 1136, endPoint y: 634, distance: 14.8
click at [1136, 634] on div "Jump to [DATE] 1 2 3 4 5 6 7 8 Weeks Appointment Date [DATE] Appointment Time S…" at bounding box center [1126, 501] width 424 height 344
click at [1136, 634] on button "Book" at bounding box center [1126, 642] width 393 height 34
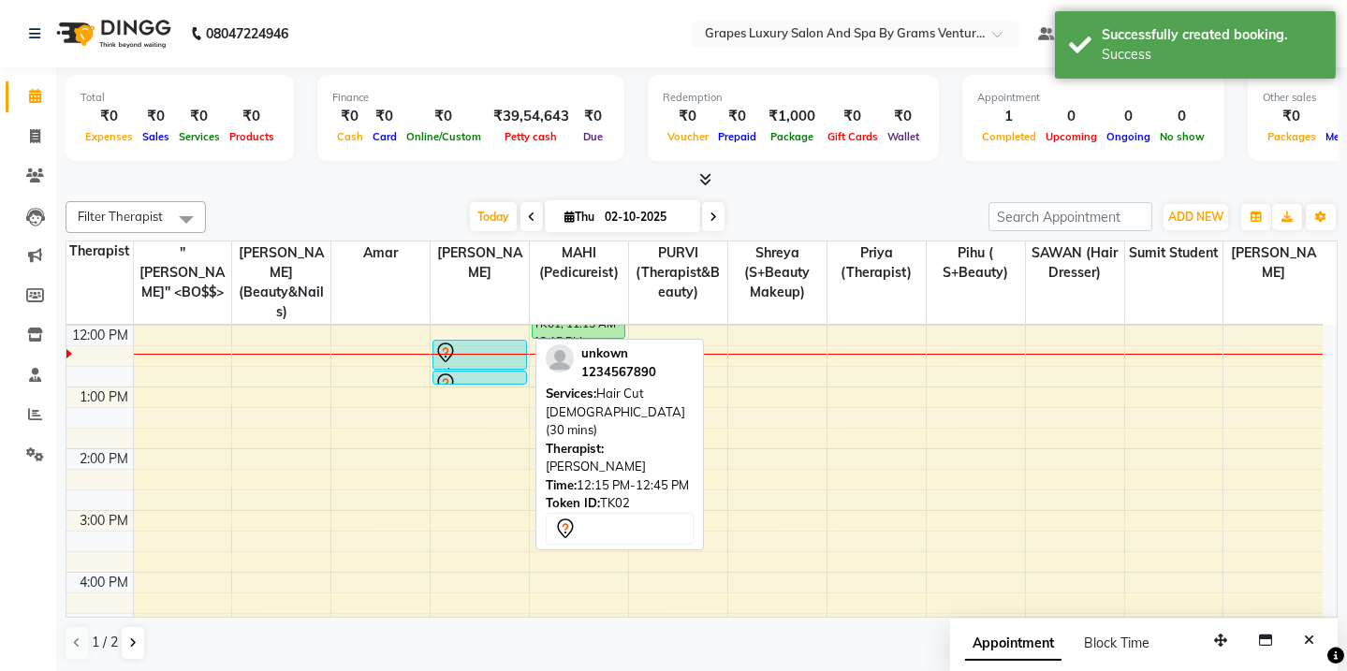
click at [486, 342] on div at bounding box center [479, 353] width 90 height 22
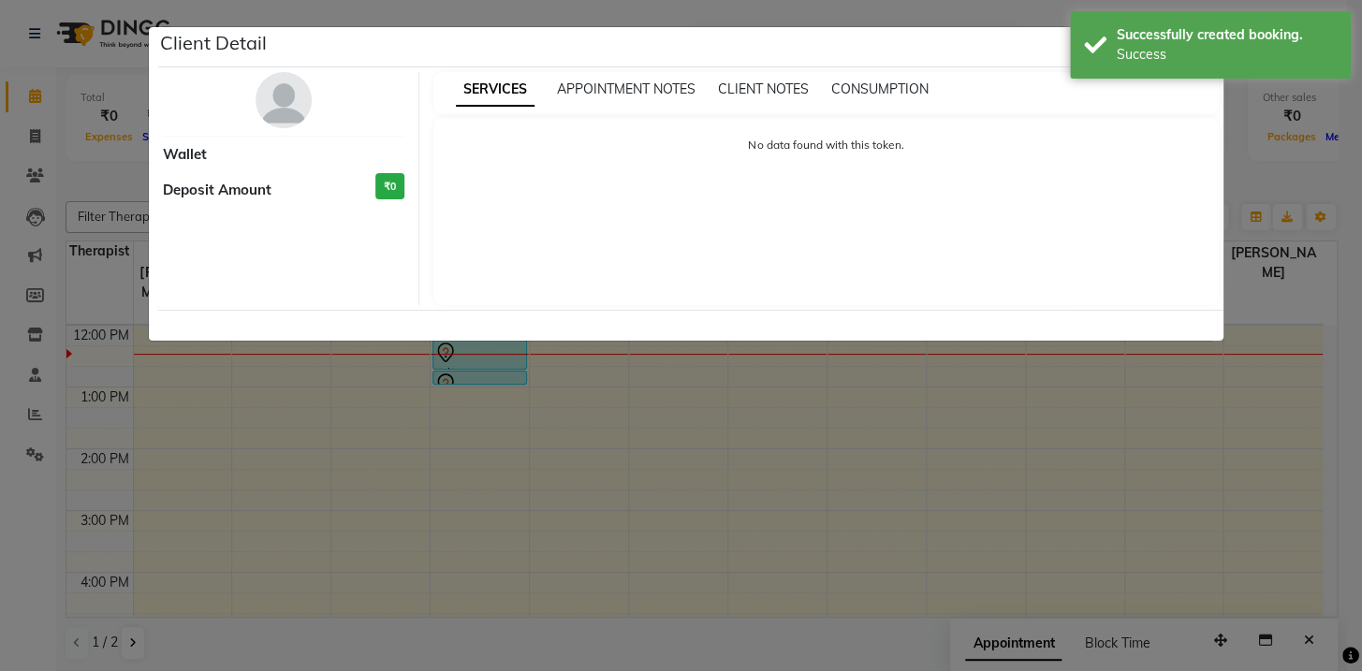
select select "7"
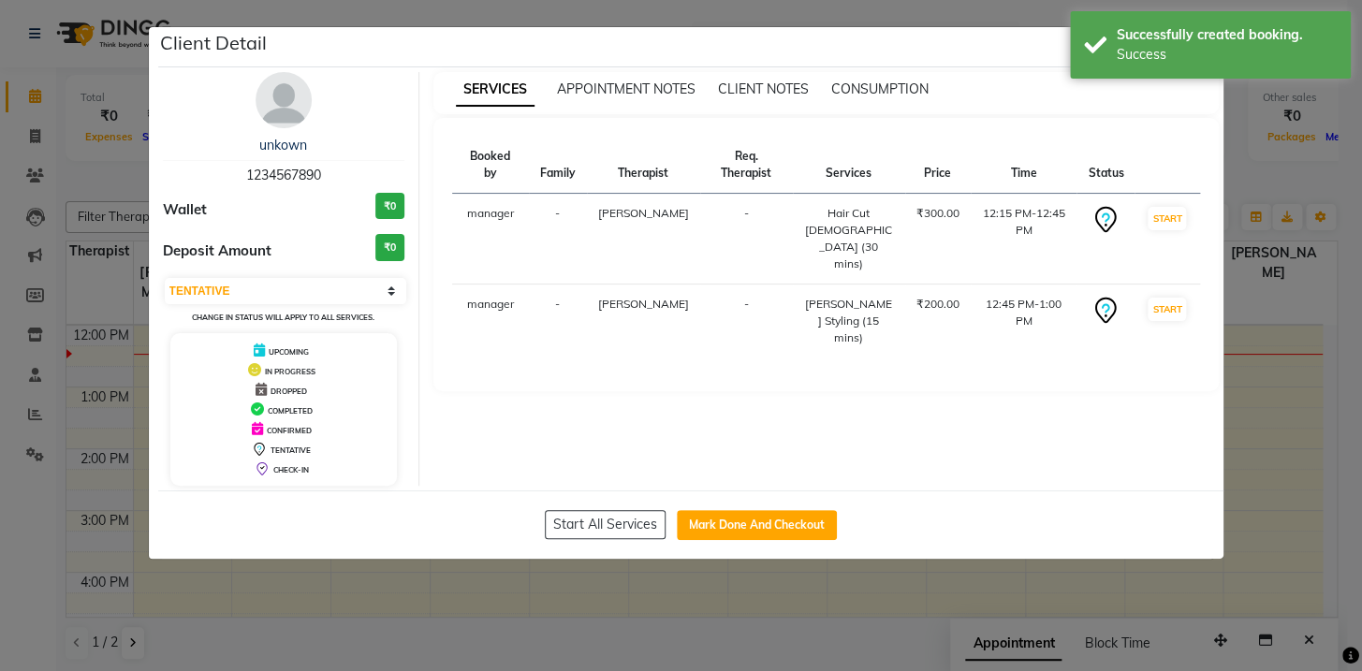
drag, startPoint x: 756, startPoint y: 525, endPoint x: 1359, endPoint y: 96, distance: 739.7
click at [757, 523] on button "Mark Done And Checkout" at bounding box center [757, 525] width 160 height 30
select select "service"
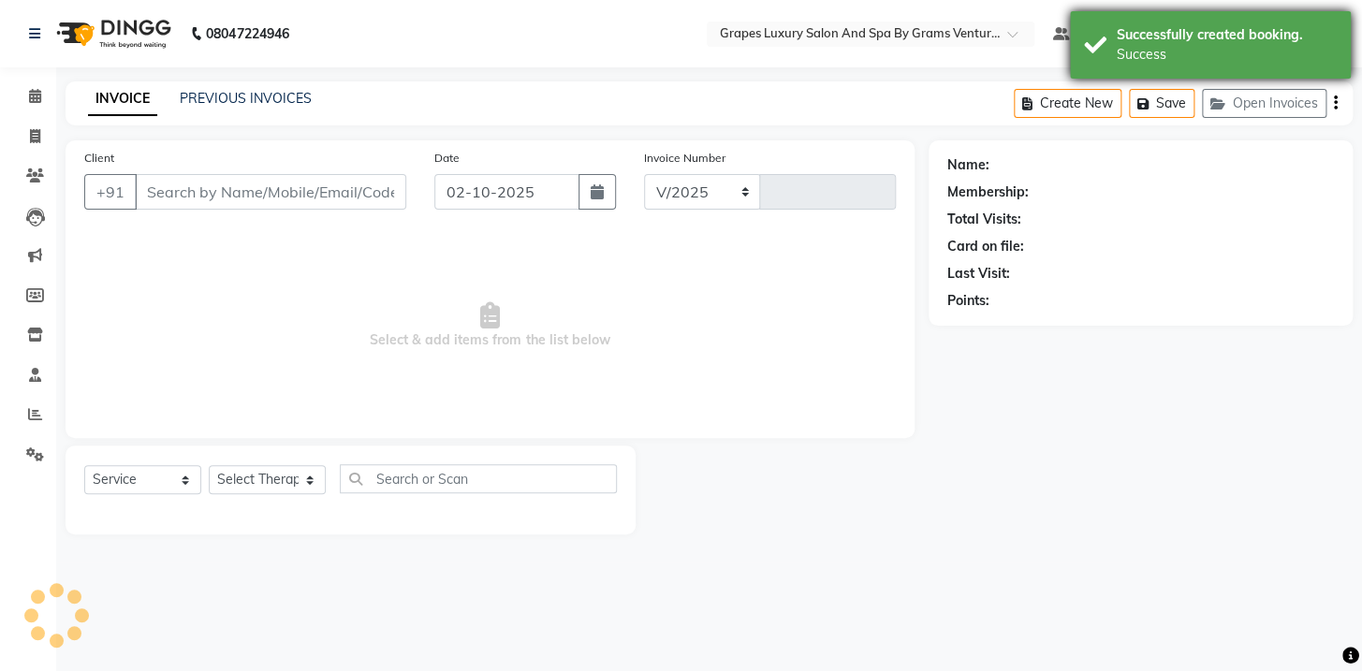
select select "3585"
type input "2756"
click at [1223, 49] on div "Success" at bounding box center [1227, 55] width 220 height 20
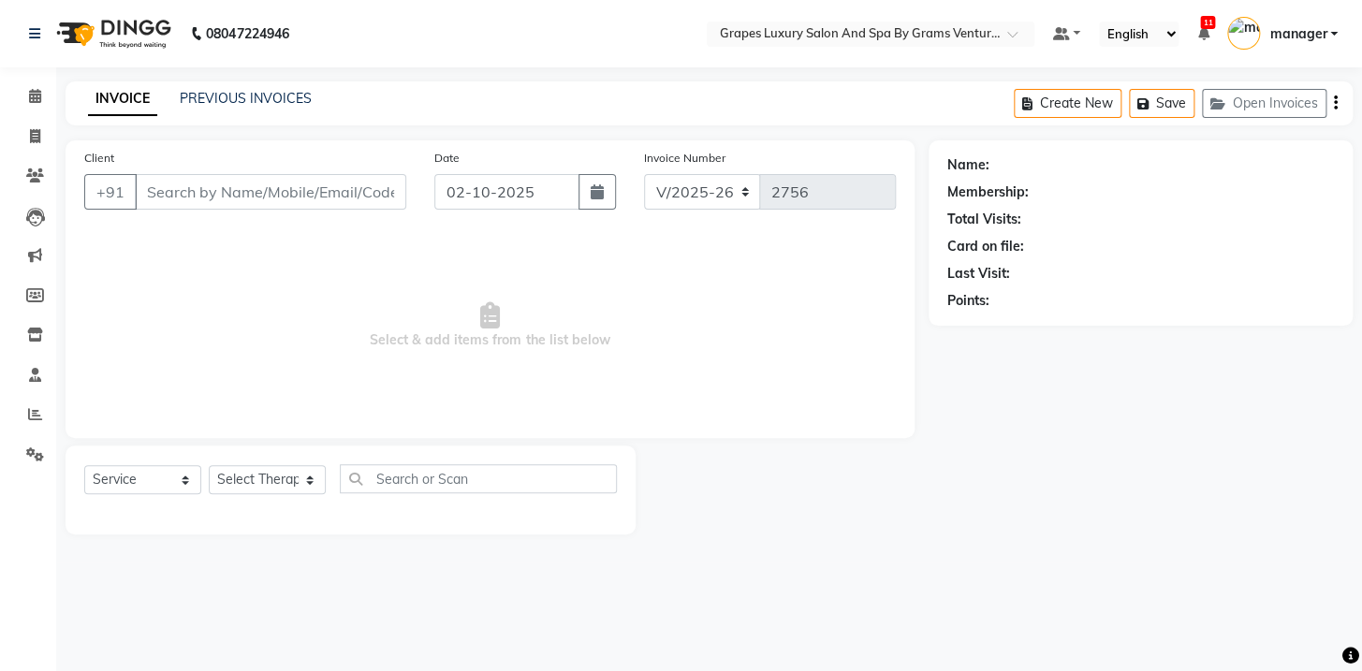
type input "1234567890"
select select "78335"
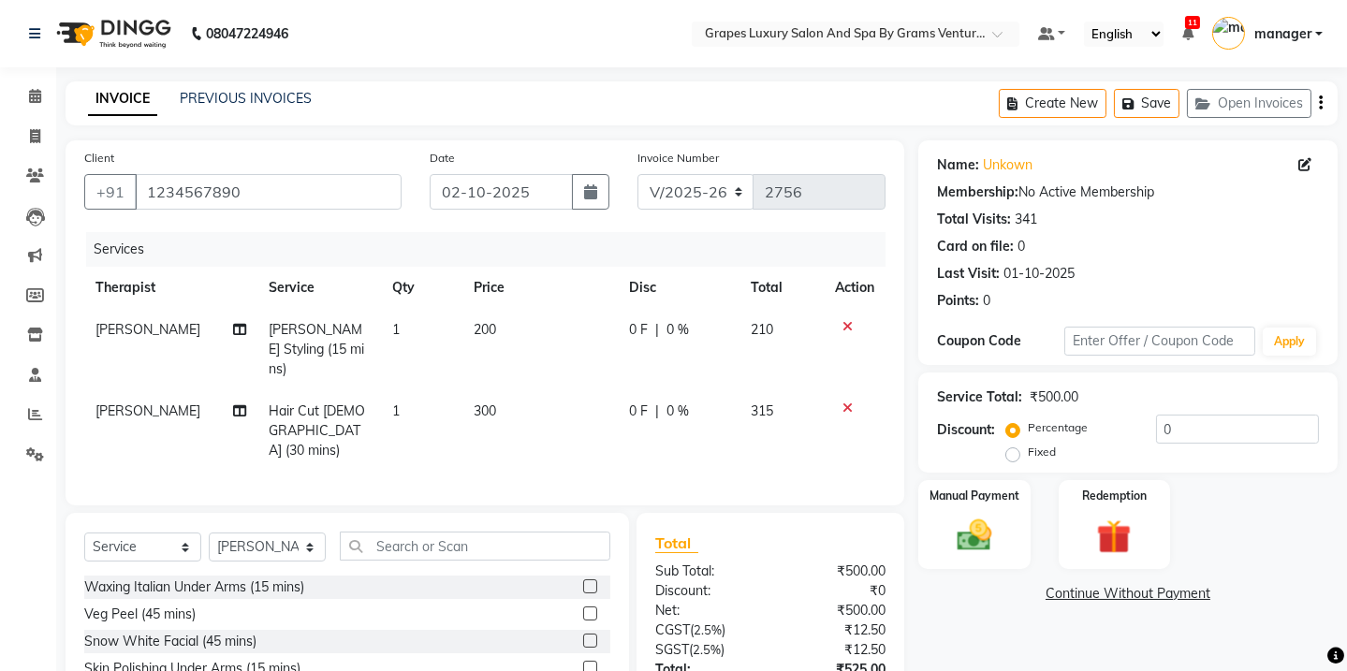
scroll to position [122, 0]
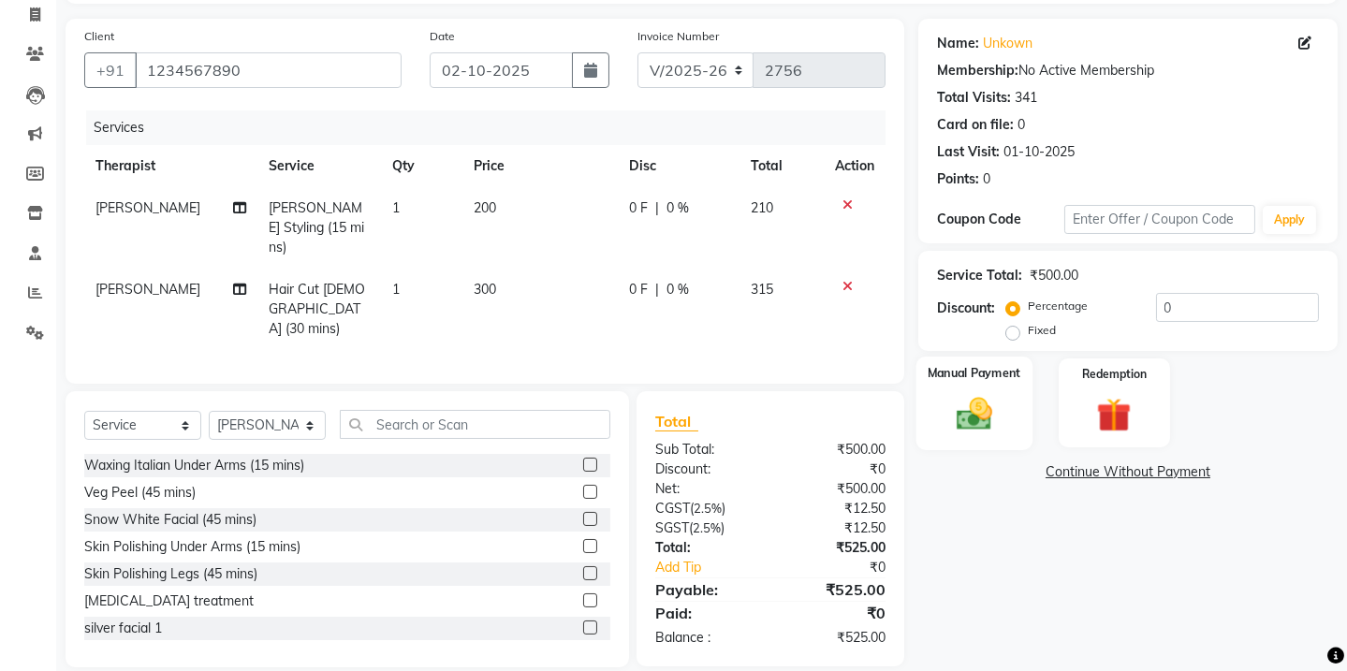
click at [995, 411] on img at bounding box center [974, 413] width 58 height 41
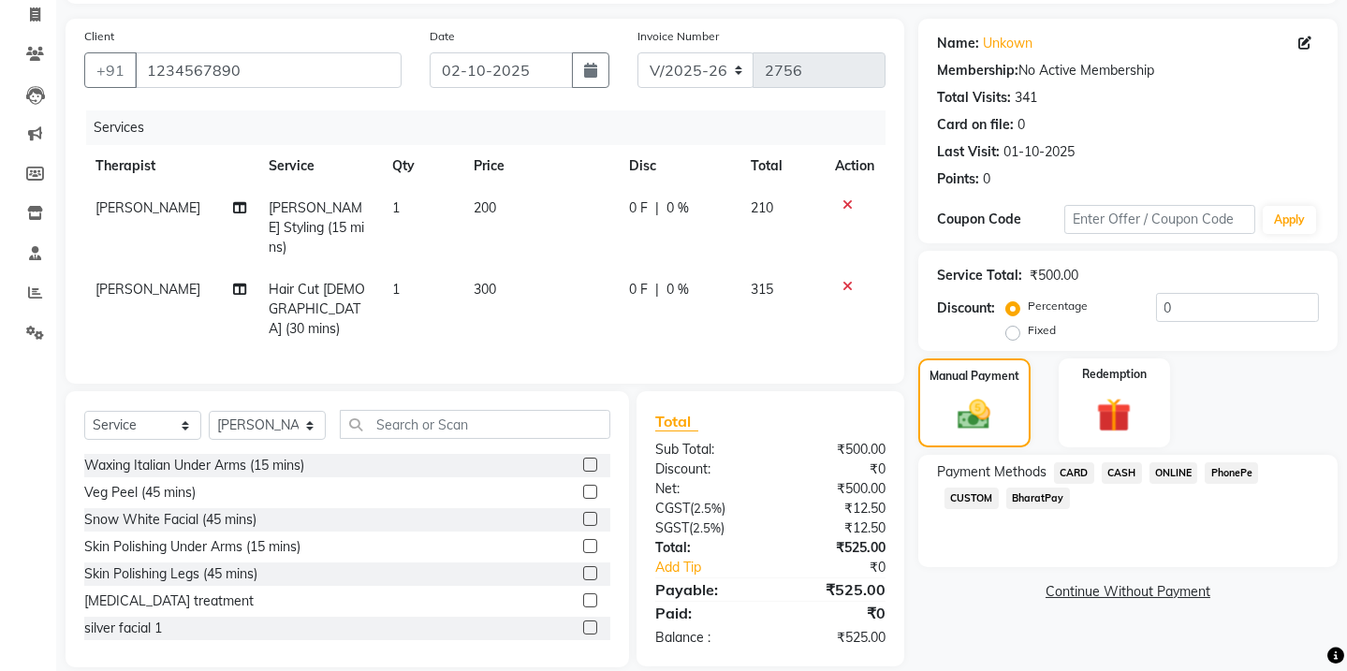
click at [1170, 465] on span "ONLINE" at bounding box center [1173, 473] width 49 height 22
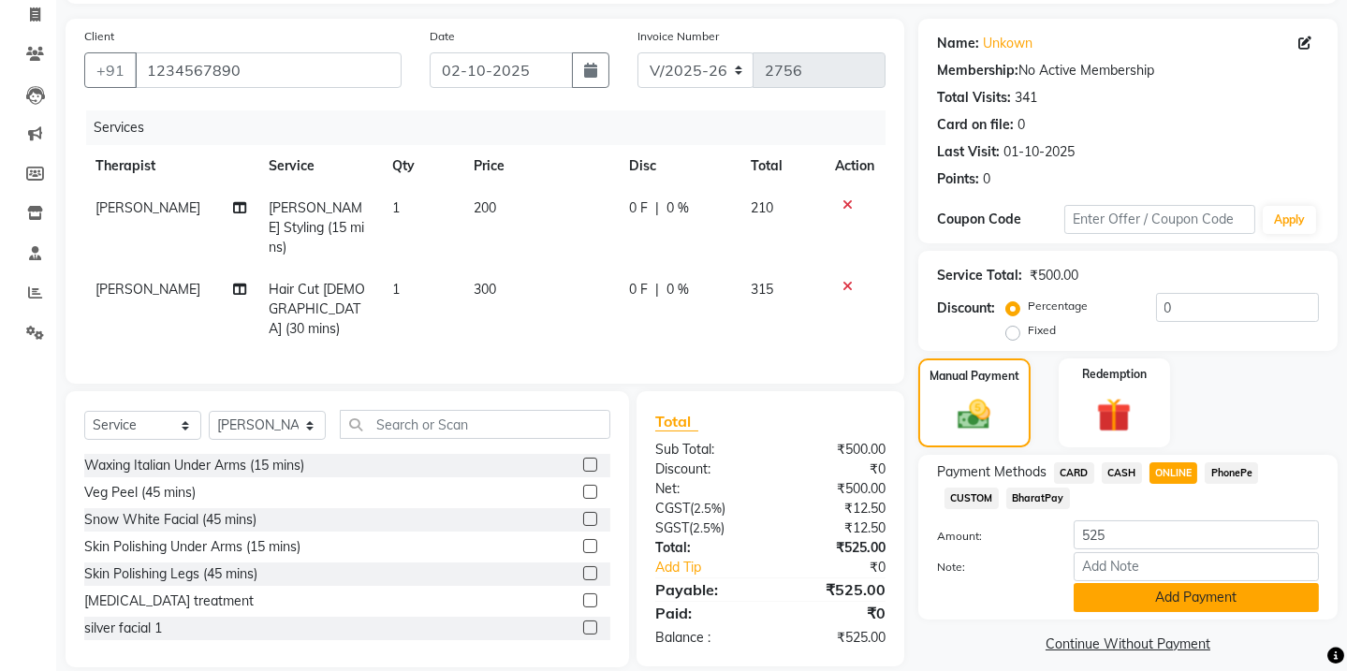
drag, startPoint x: 1182, startPoint y: 594, endPoint x: 1360, endPoint y: 586, distance: 178.1
click at [1182, 595] on button "Add Payment" at bounding box center [1196, 597] width 245 height 29
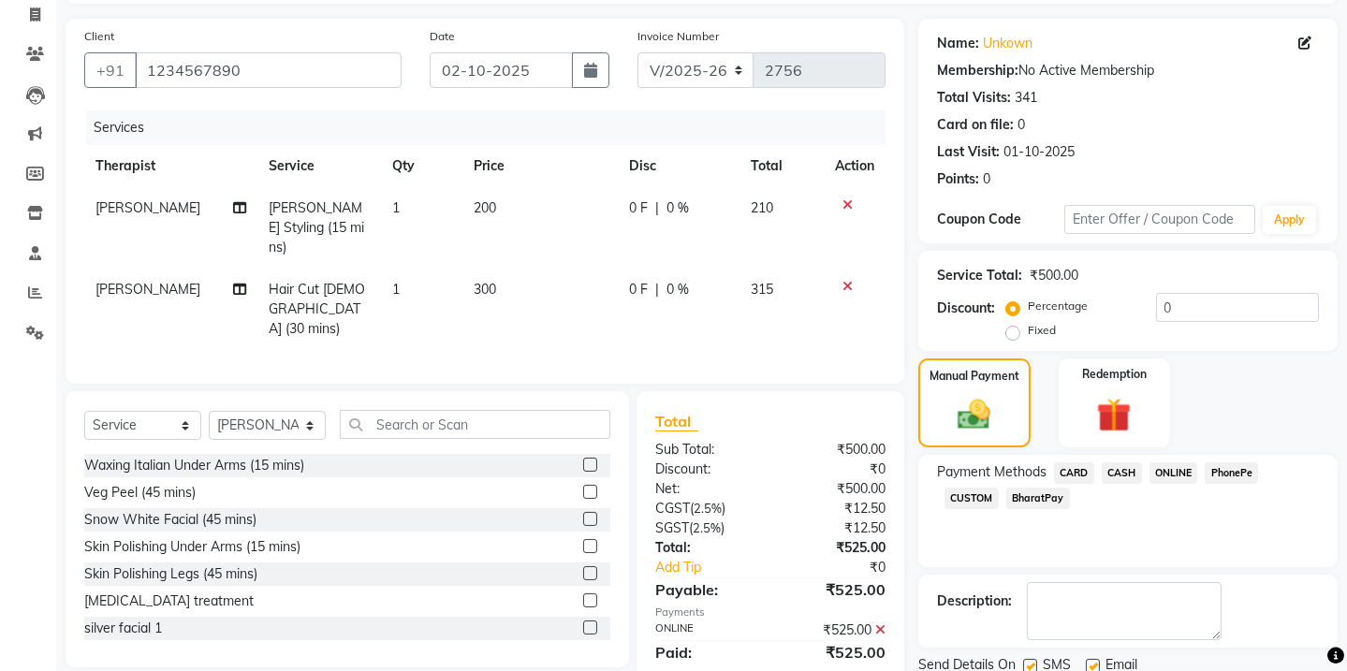
scroll to position [188, 0]
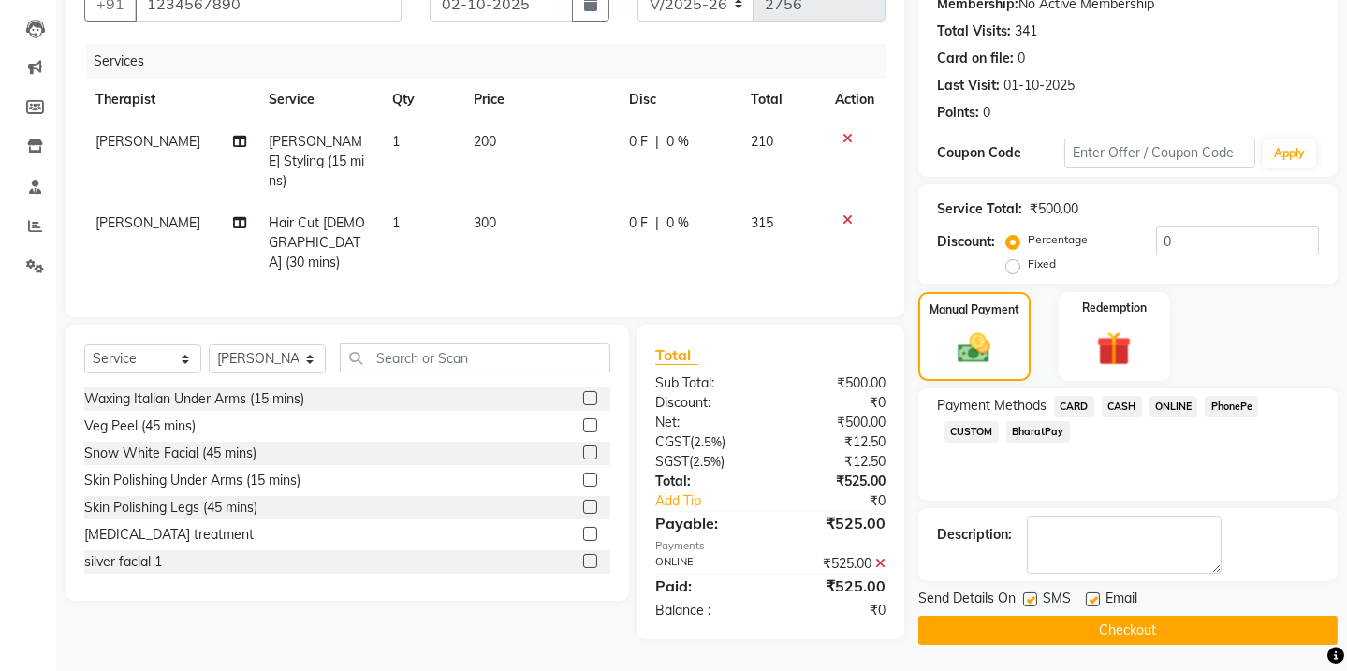
drag, startPoint x: 1030, startPoint y: 600, endPoint x: 1041, endPoint y: 601, distance: 11.3
click at [1030, 599] on label at bounding box center [1030, 600] width 14 height 14
click at [1030, 599] on input "checkbox" at bounding box center [1029, 600] width 12 height 12
checkbox input "false"
drag, startPoint x: 1092, startPoint y: 595, endPoint x: 1105, endPoint y: 608, distance: 17.9
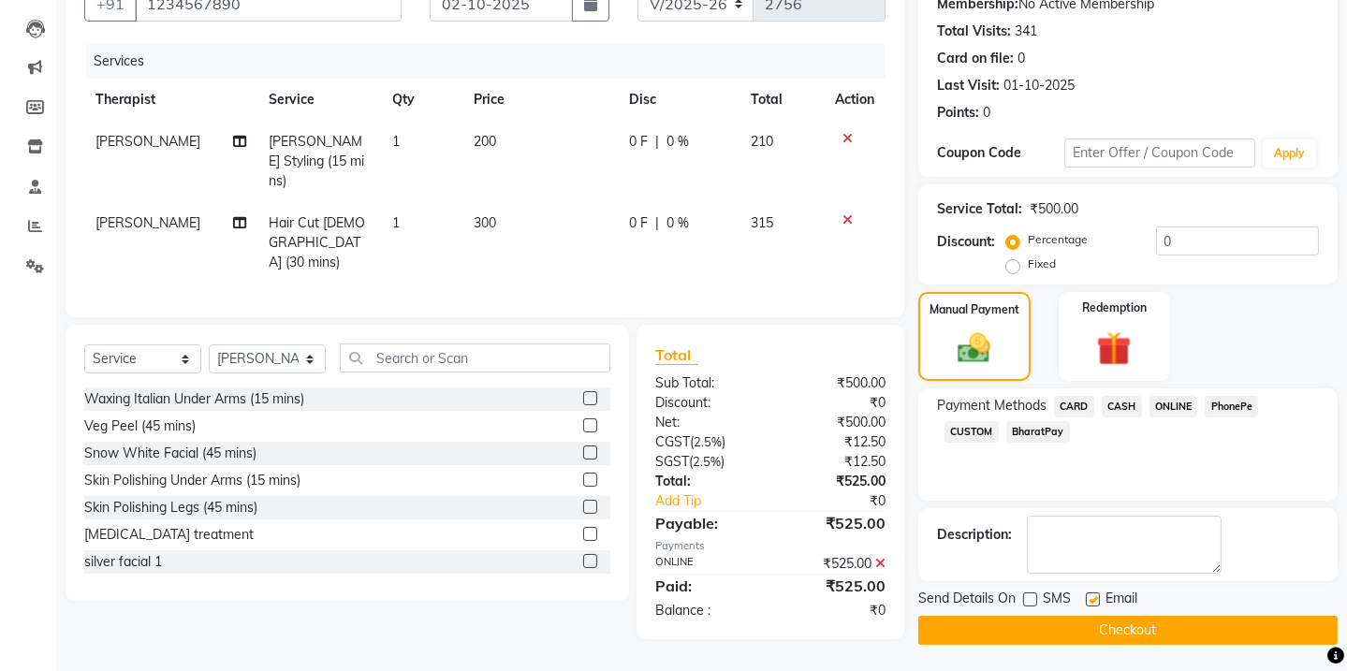
click at [1092, 596] on label at bounding box center [1093, 600] width 14 height 14
click at [1092, 596] on input "checkbox" at bounding box center [1092, 600] width 12 height 12
checkbox input "false"
click at [1111, 631] on button "Checkout" at bounding box center [1127, 630] width 419 height 29
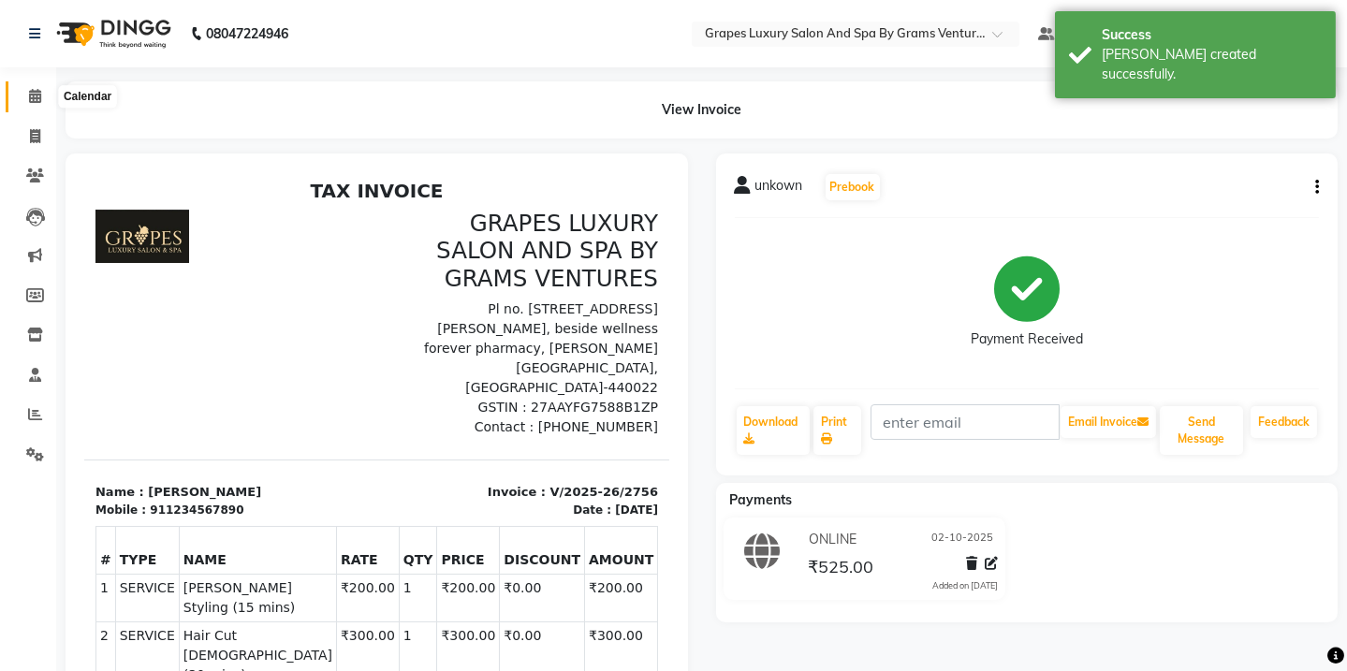
click at [24, 93] on span at bounding box center [35, 97] width 33 height 22
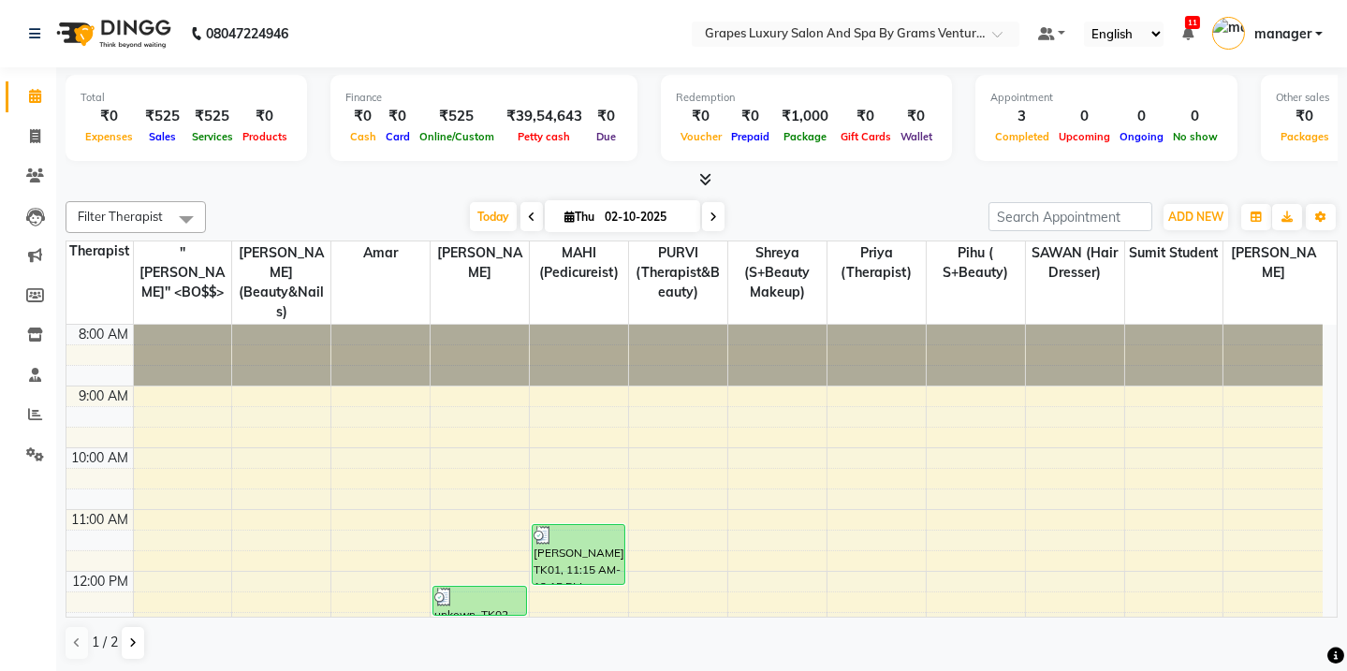
scroll to position [487, 0]
